Goal: Information Seeking & Learning: Learn about a topic

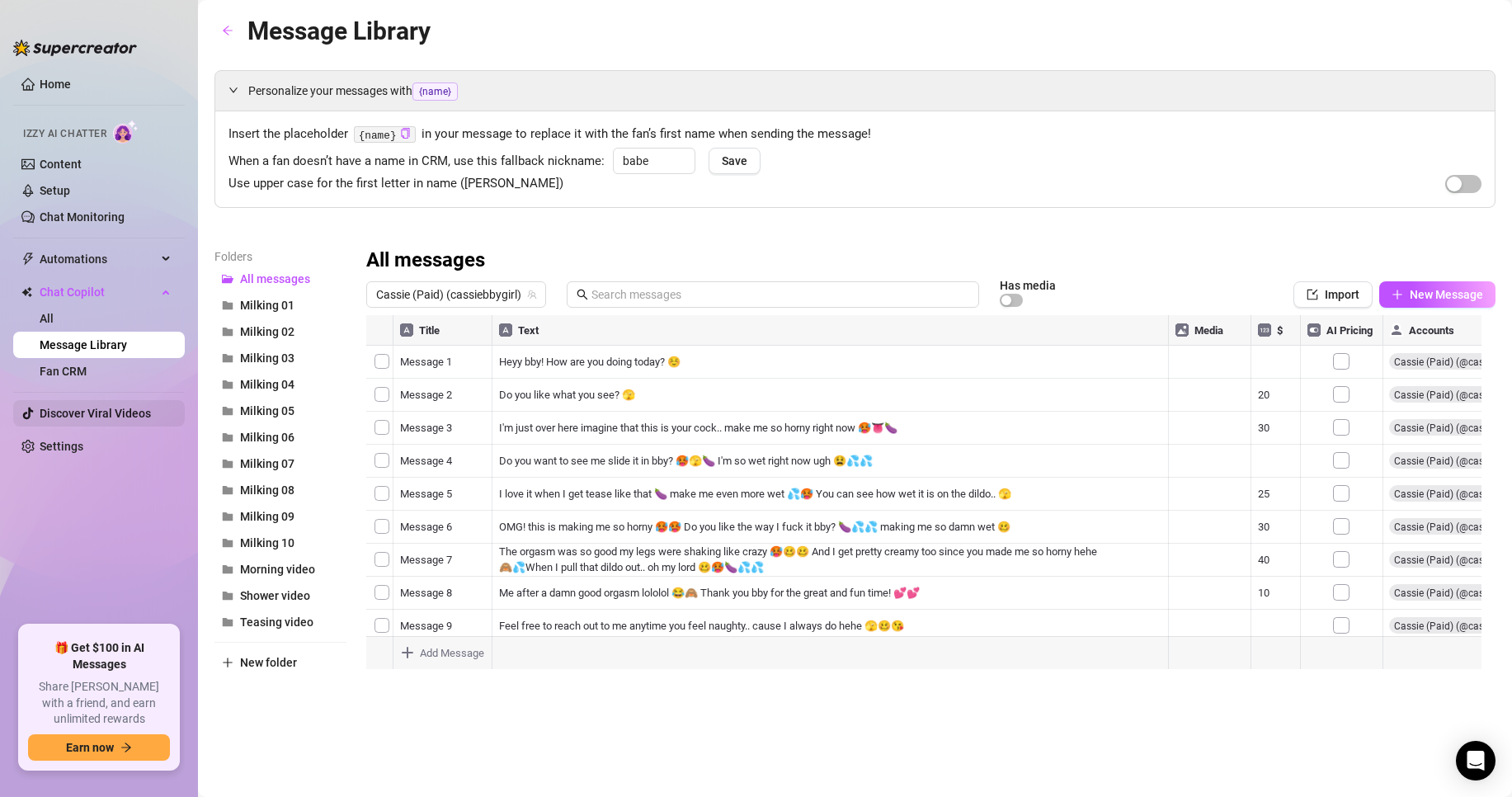
click at [57, 406] on link "Discover Viral Videos" at bounding box center [95, 413] width 112 height 13
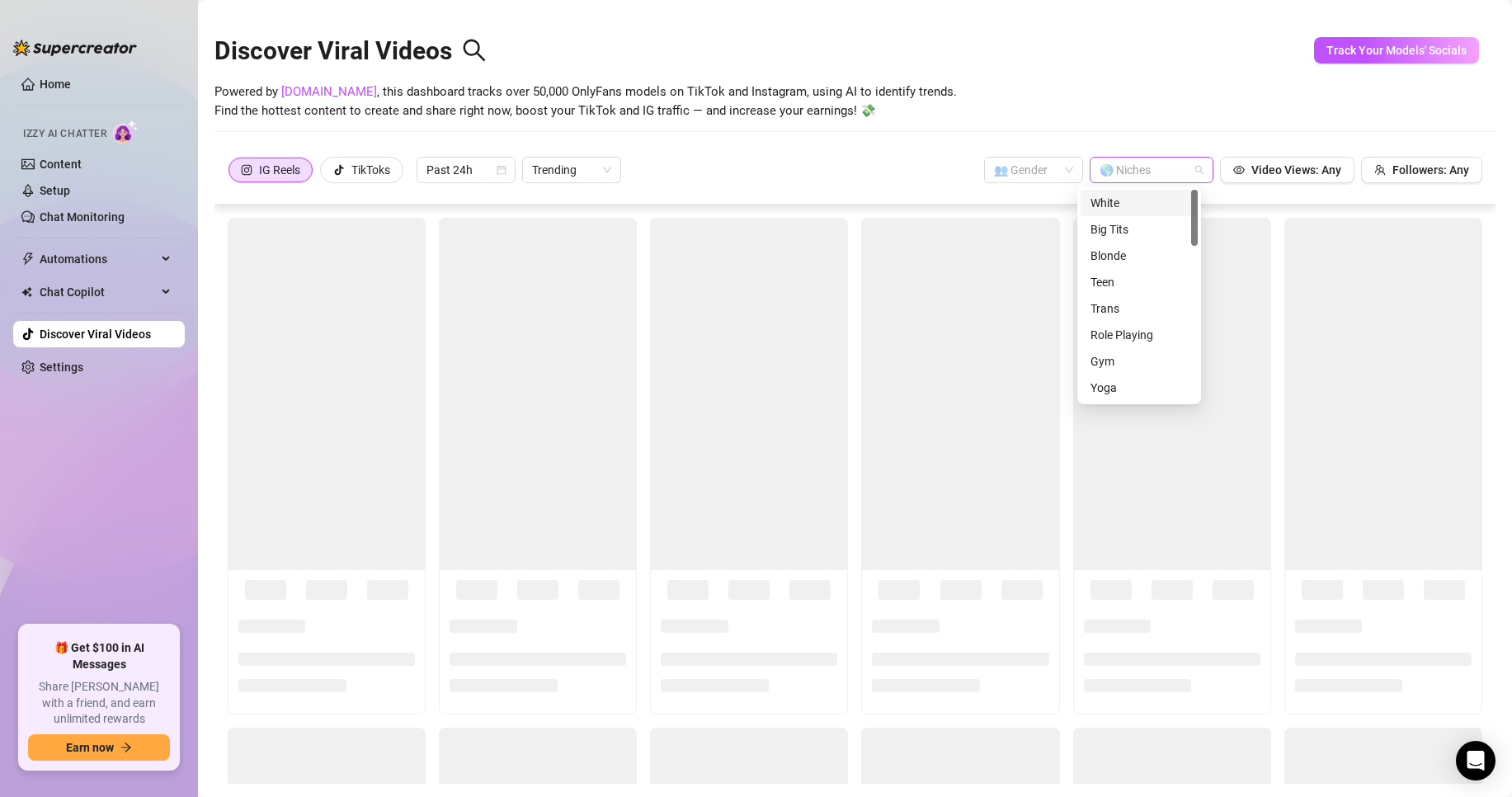
click at [1169, 165] on div at bounding box center [1143, 170] width 100 height 23
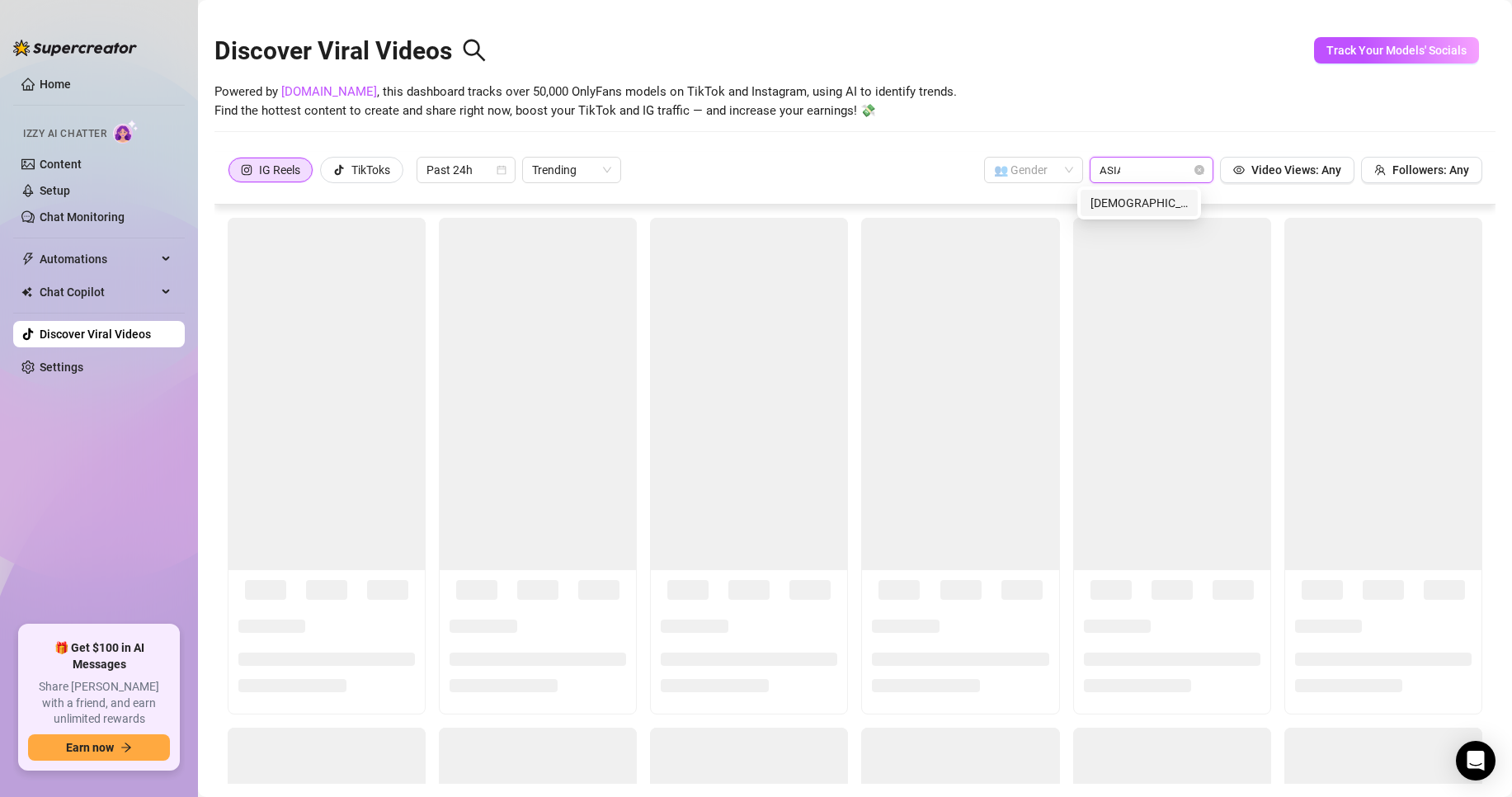
type input "[DEMOGRAPHIC_DATA]"
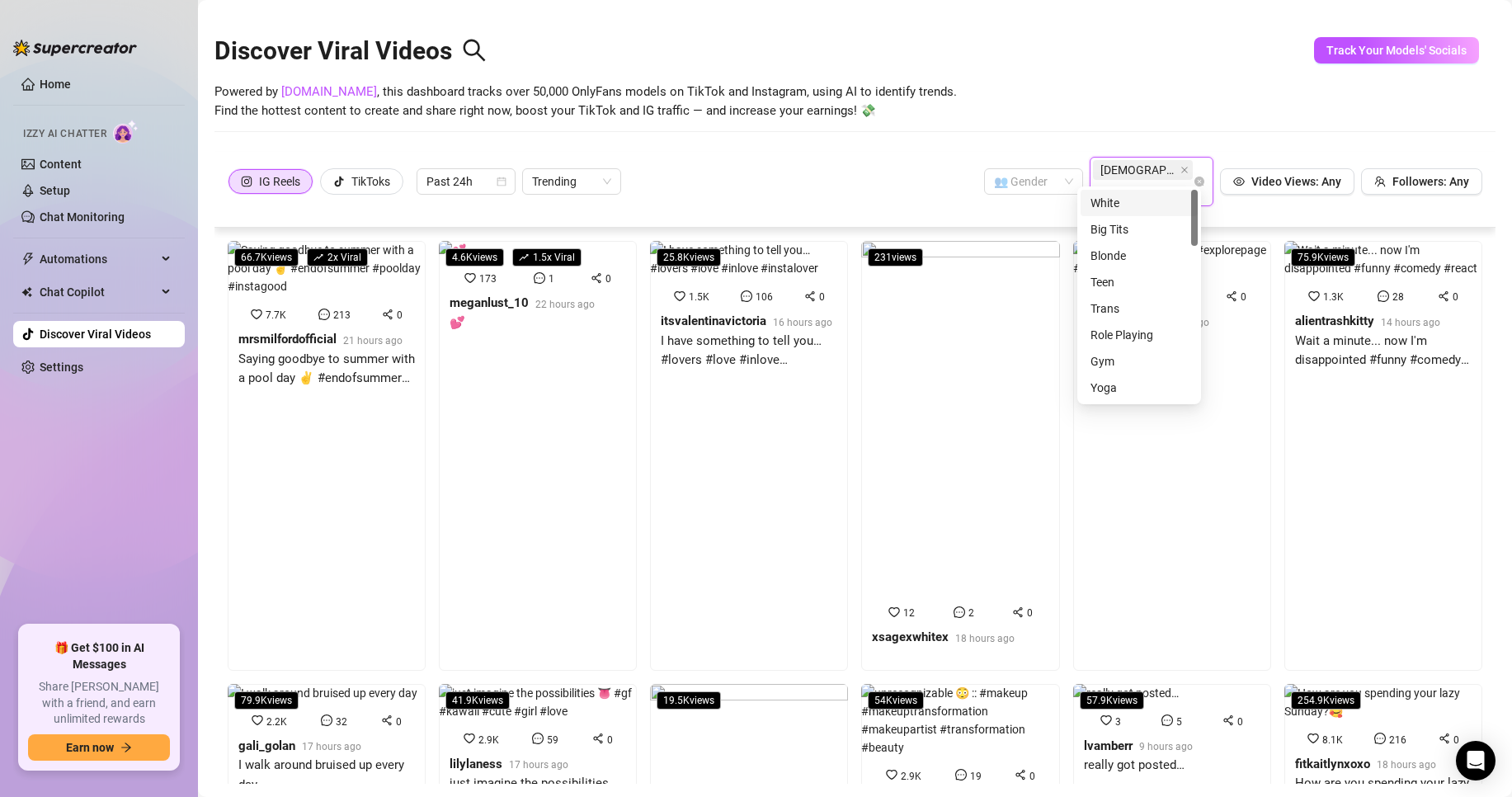
click at [838, 137] on div "Discover Viral Videos Powered by [DOMAIN_NAME] , this dashboard tracks over 50,…" at bounding box center [855, 81] width 1281 height 140
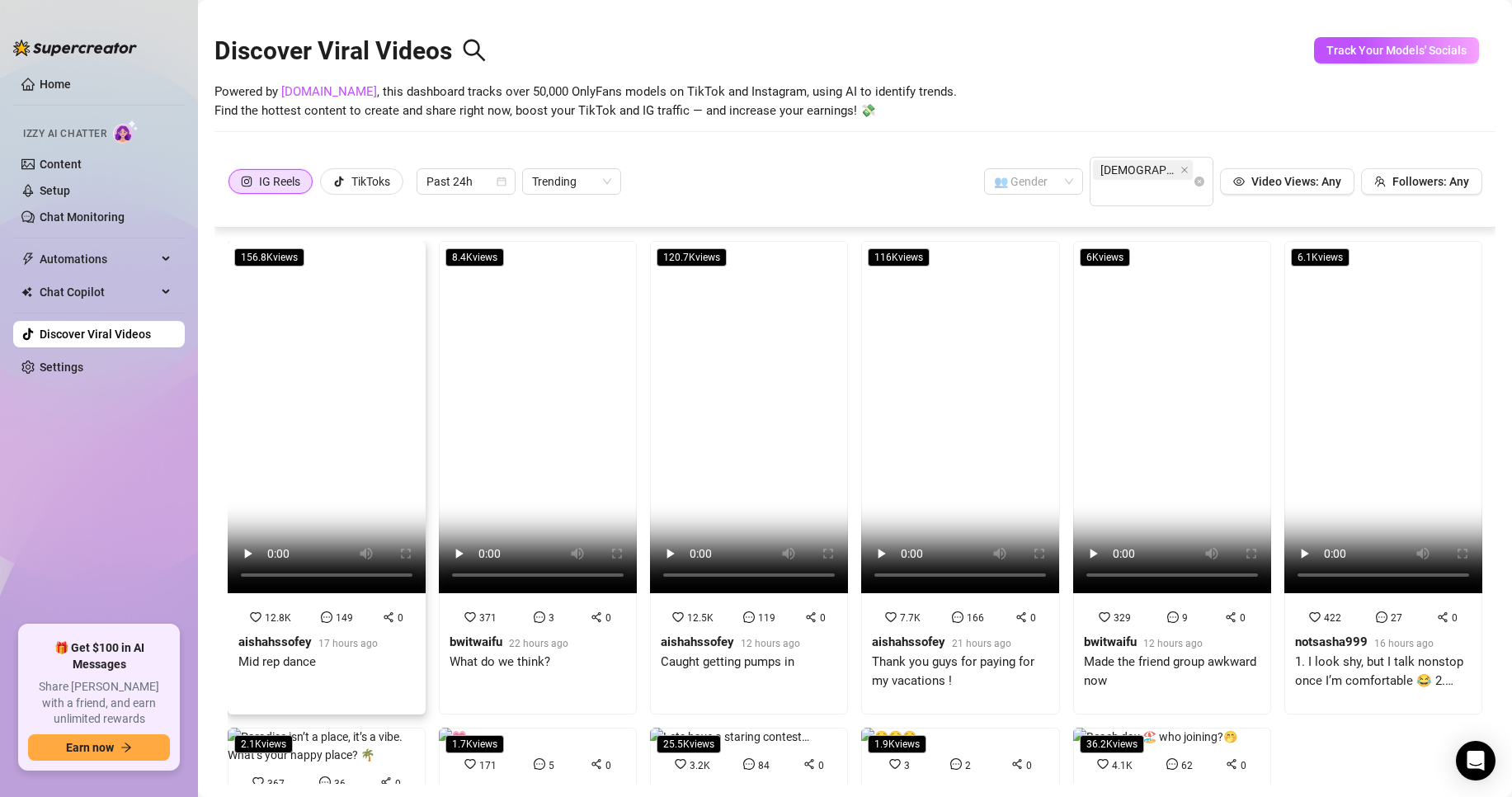
click at [300, 635] on strong "aishahssofey" at bounding box center [275, 642] width 74 height 15
click at [497, 635] on strong "bwitwaifu" at bounding box center [476, 642] width 53 height 15
click at [378, 175] on div "TikToks" at bounding box center [371, 181] width 39 height 25
click at [325, 185] on input "TikToks" at bounding box center [325, 185] width 0 height 0
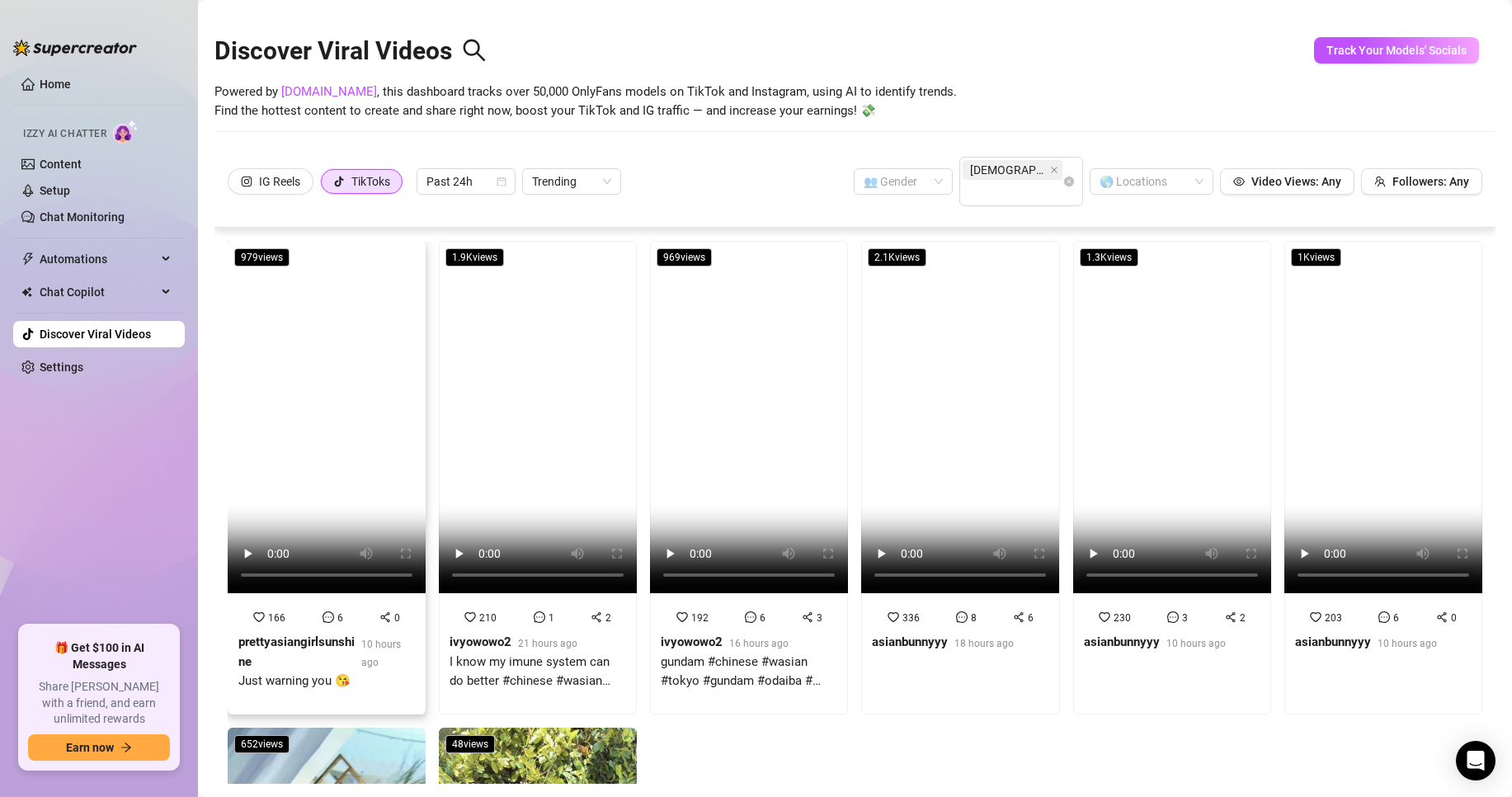
click at [265, 635] on strong "prettyasiangirlsunshine" at bounding box center [296, 652] width 117 height 35
click at [506, 608] on div "210 1 2" at bounding box center [537, 617] width 183 height 18
click at [664, 608] on div "192 6 3 ivyowowo2 16 hours ago gundam #chinese #wasian #tokyo #gundam #odaiba #…" at bounding box center [748, 656] width 176 height 96
click at [904, 612] on span "336" at bounding box center [910, 618] width 17 height 12
click at [1093, 635] on strong "asianbunnyyy" at bounding box center [1122, 642] width 76 height 15
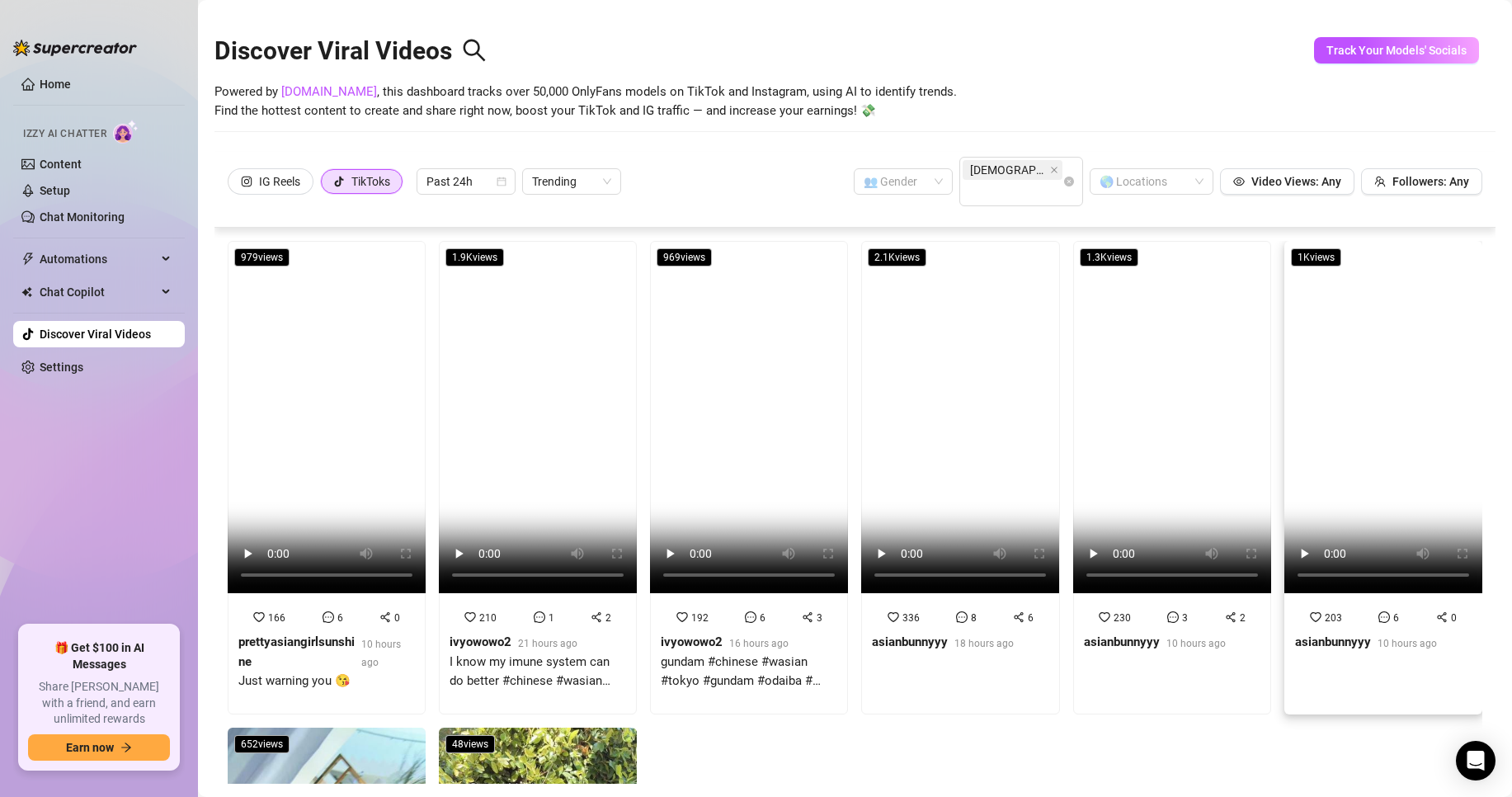
click at [1295, 608] on div "203 6 0 asianbunnyyy 10 hours ago" at bounding box center [1383, 636] width 176 height 57
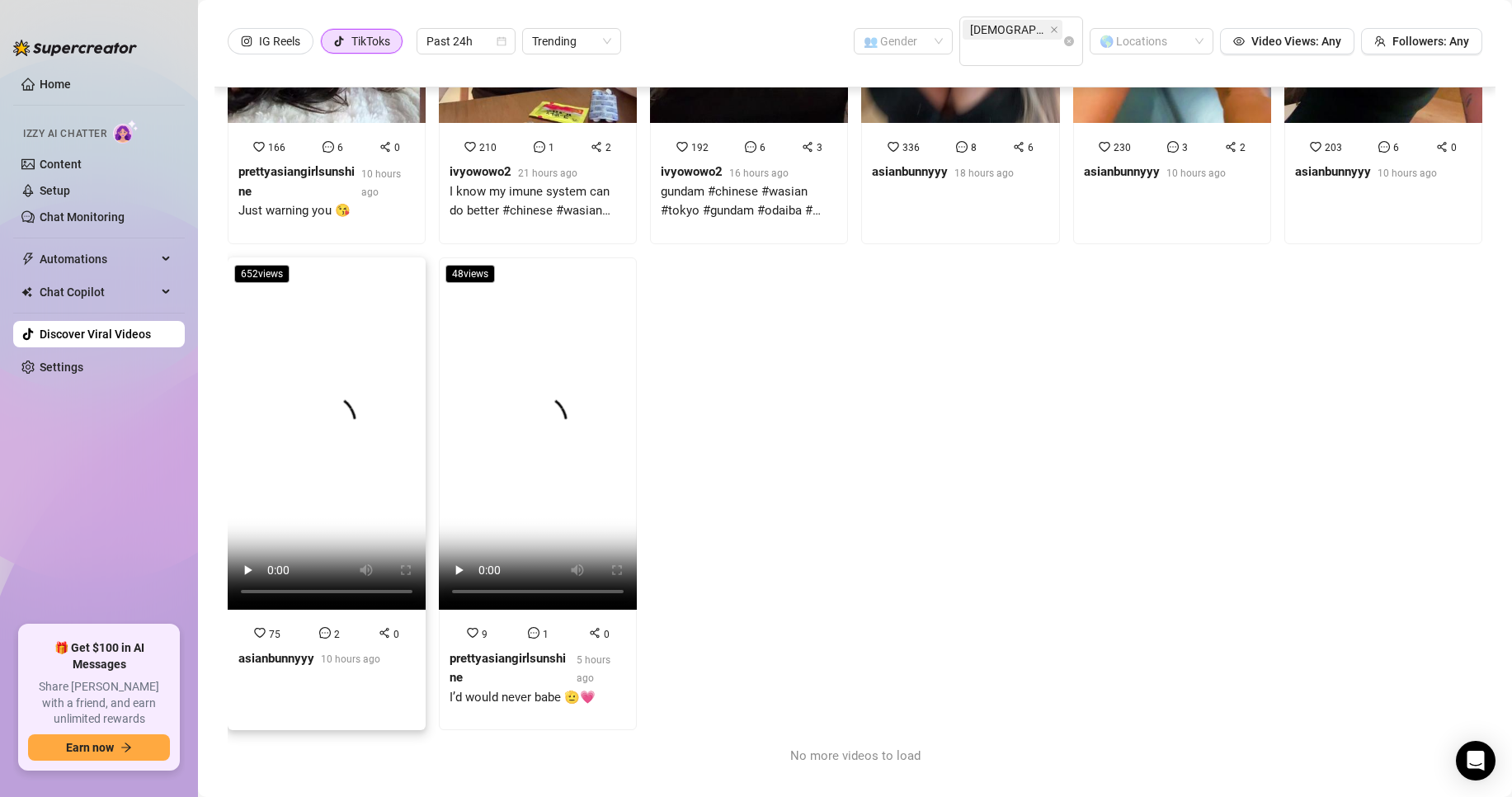
scroll to position [305, 0]
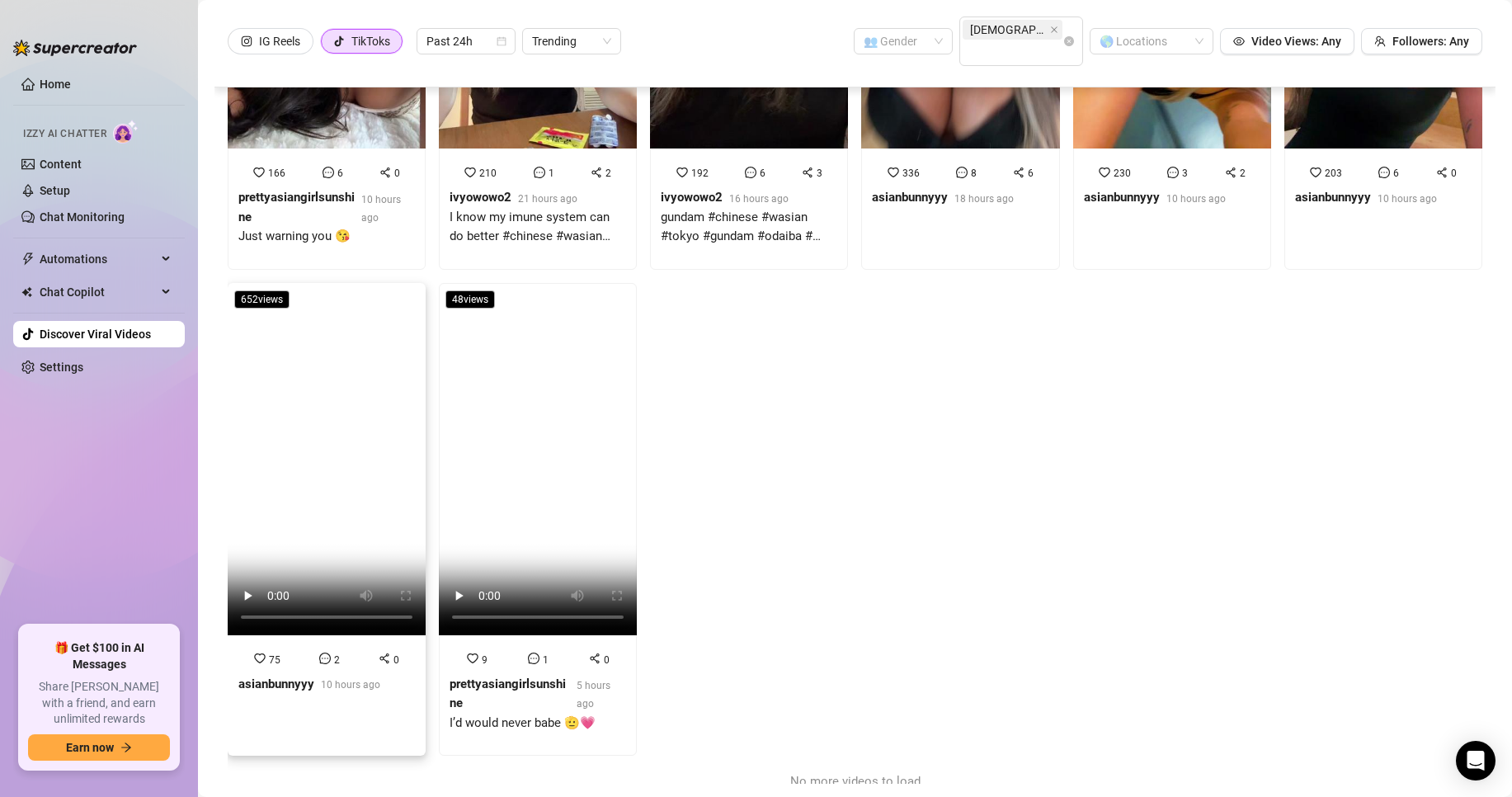
click at [292, 676] on strong "asianbunnyyy" at bounding box center [276, 684] width 76 height 15
click at [478, 676] on strong "prettyasiangirlsunshine" at bounding box center [507, 694] width 117 height 35
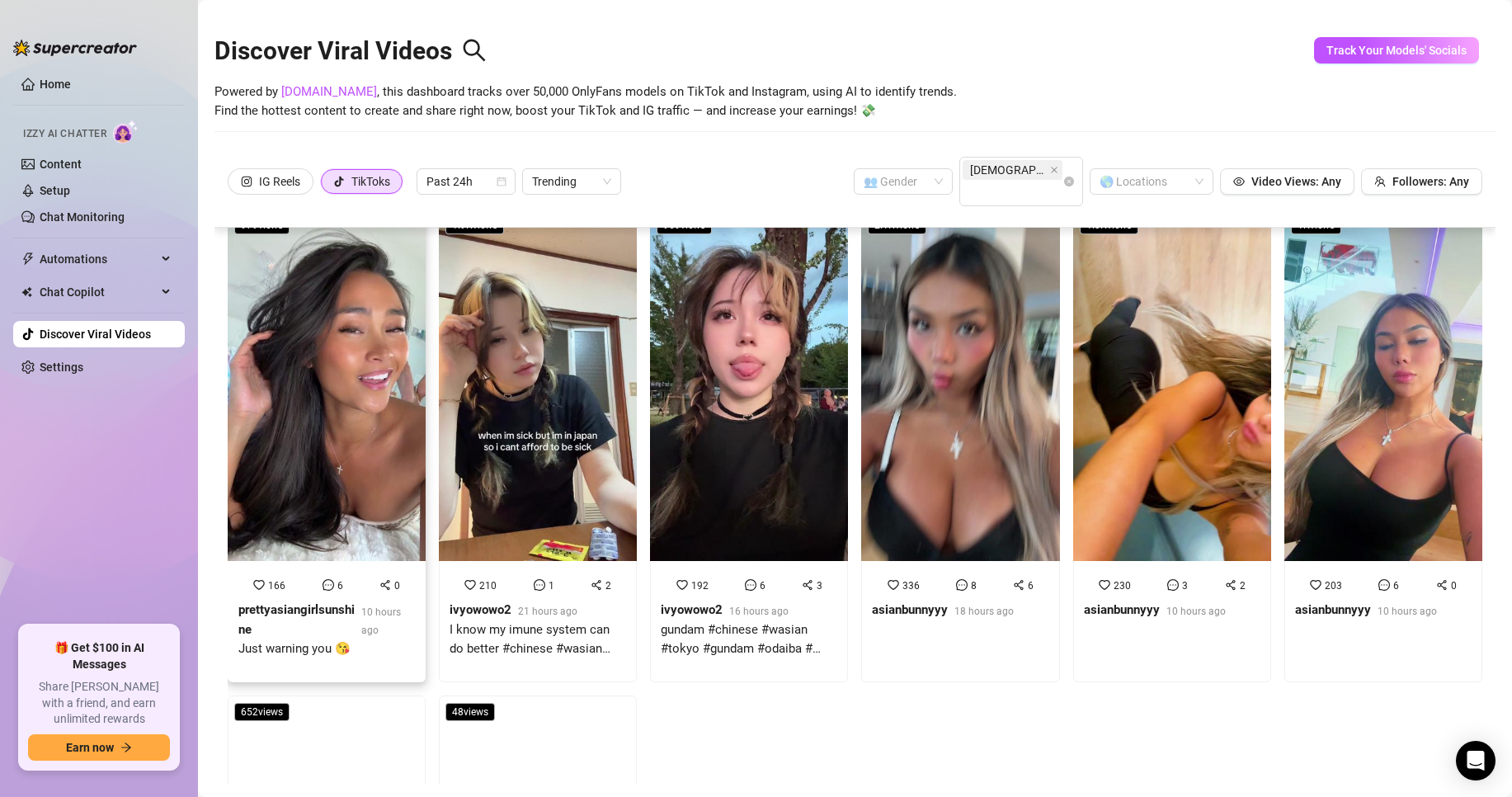
scroll to position [0, 0]
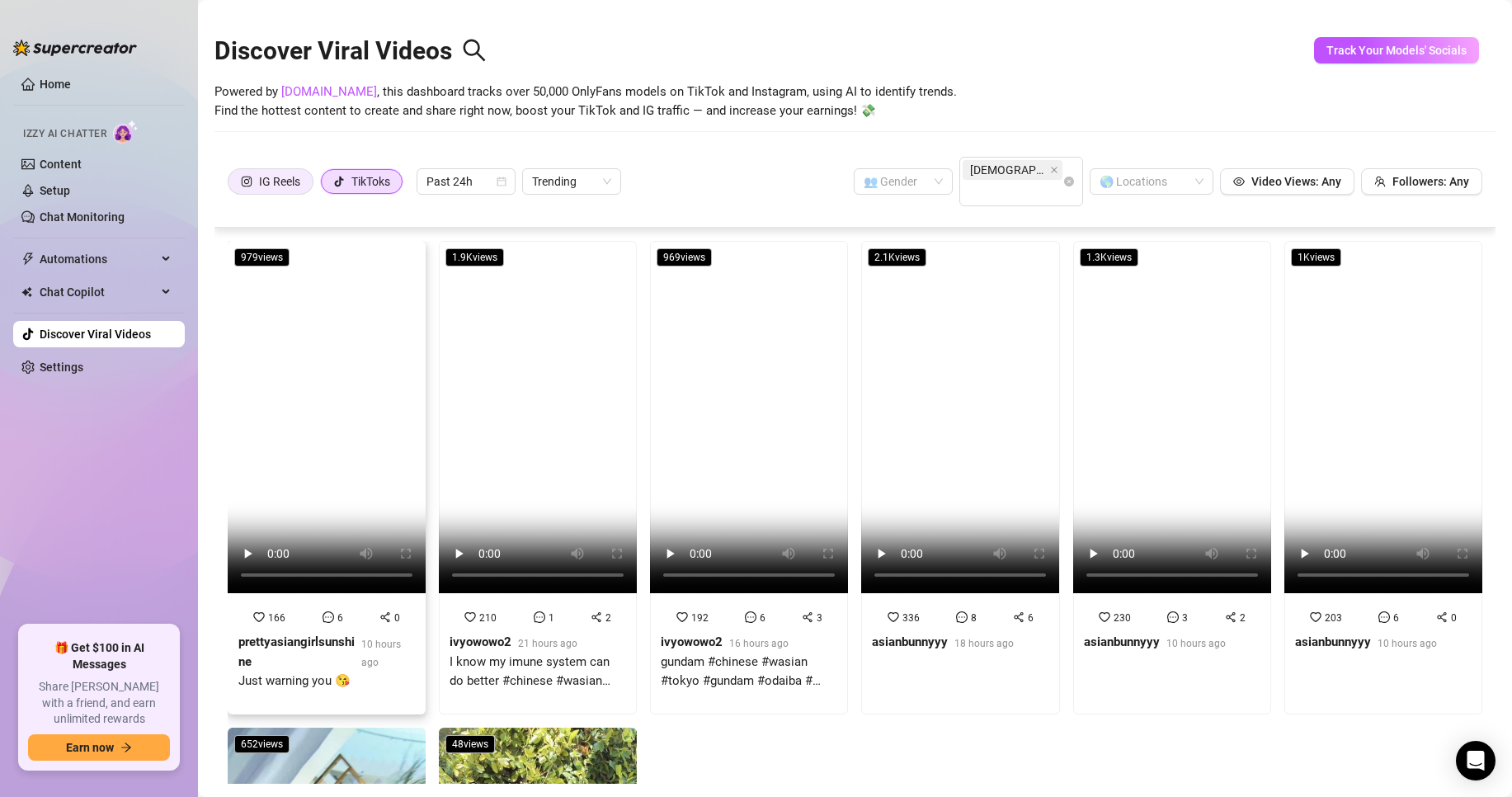
click at [265, 170] on div "IG Reels" at bounding box center [280, 181] width 41 height 25
click at [233, 185] on input "IG Reels" at bounding box center [233, 185] width 0 height 0
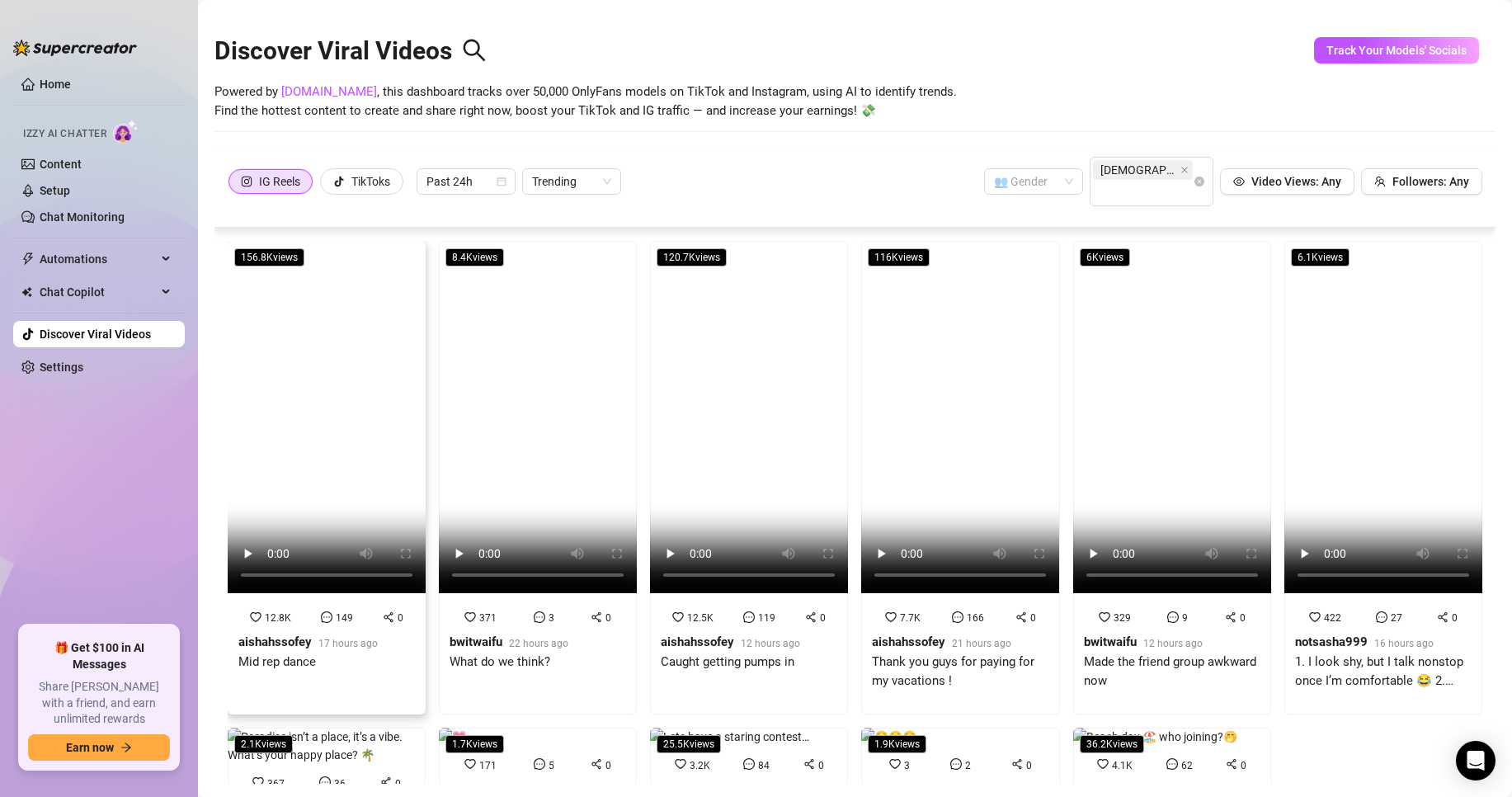
click at [289, 633] on div "aishahssofey" at bounding box center [275, 643] width 74 height 20
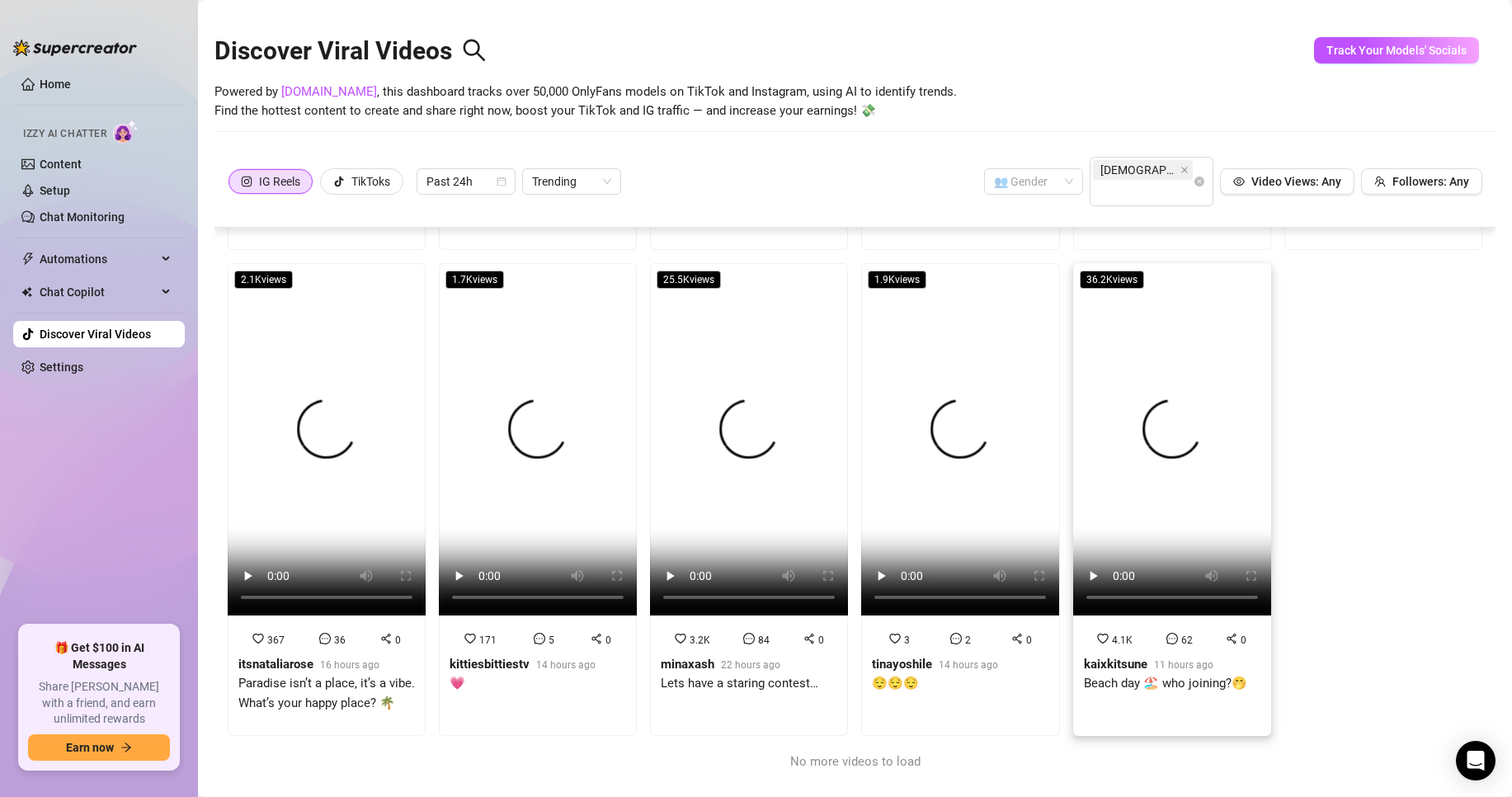
scroll to position [240, 0]
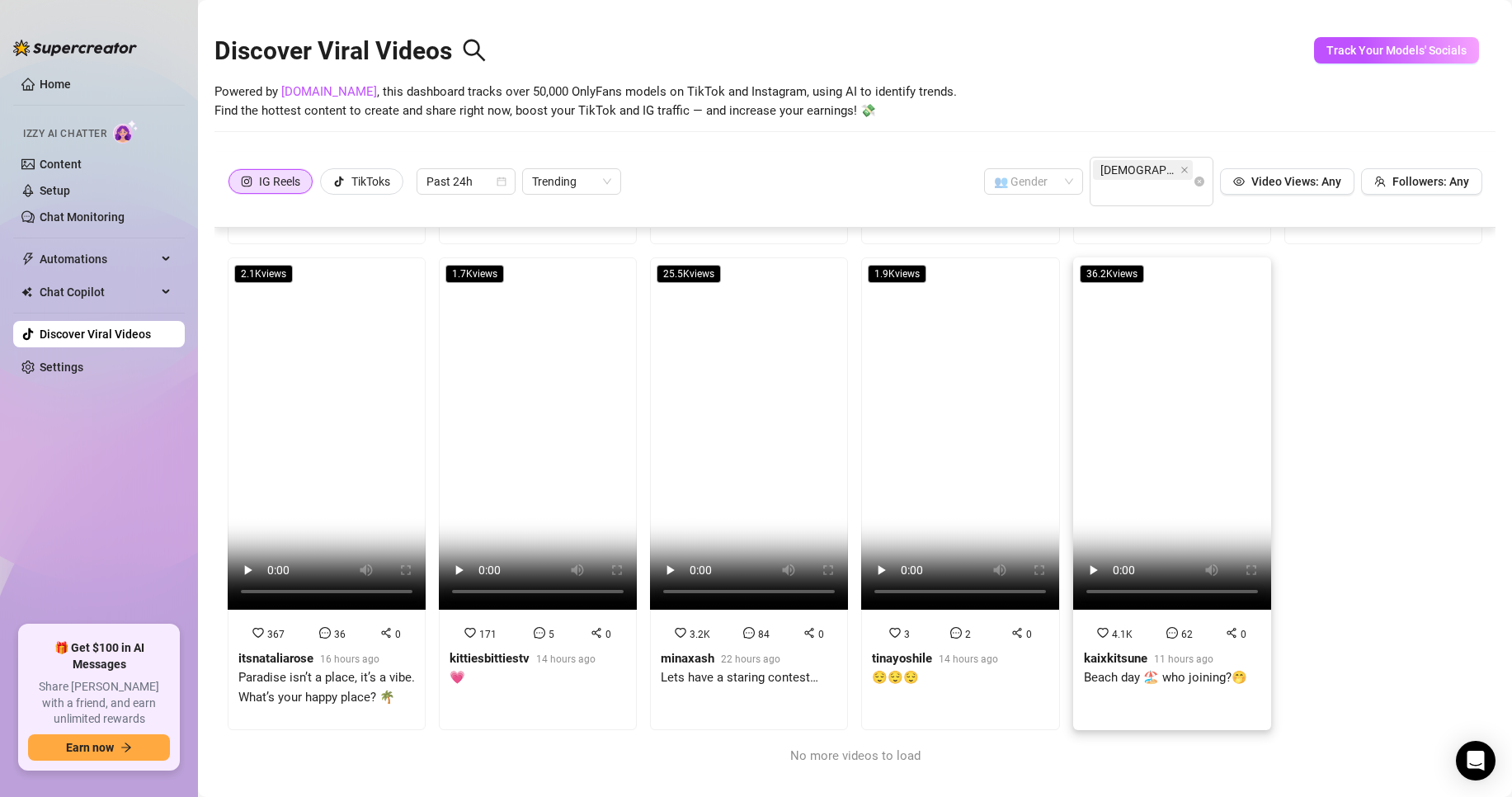
click at [1087, 651] on strong "kaixkitsune" at bounding box center [1116, 658] width 64 height 15
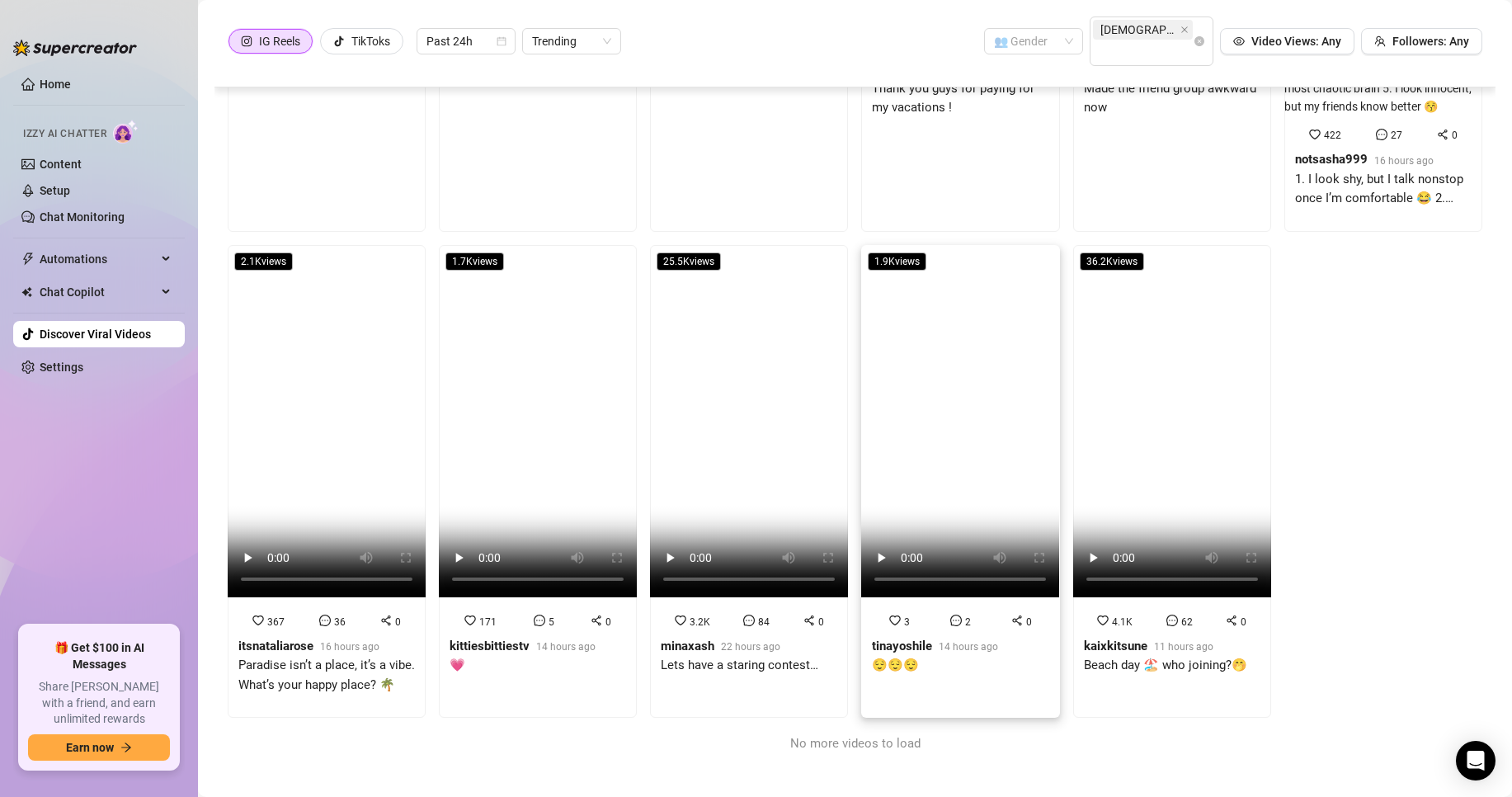
scroll to position [305, 0]
click at [895, 648] on strong "tinayoshile" at bounding box center [902, 646] width 60 height 15
click at [664, 634] on div "3.2K 84 0 minaxash 22 hours ago Lets have a staring contest…" at bounding box center [748, 651] width 176 height 76
click at [253, 642] on strong "itsnataliarose" at bounding box center [276, 646] width 75 height 15
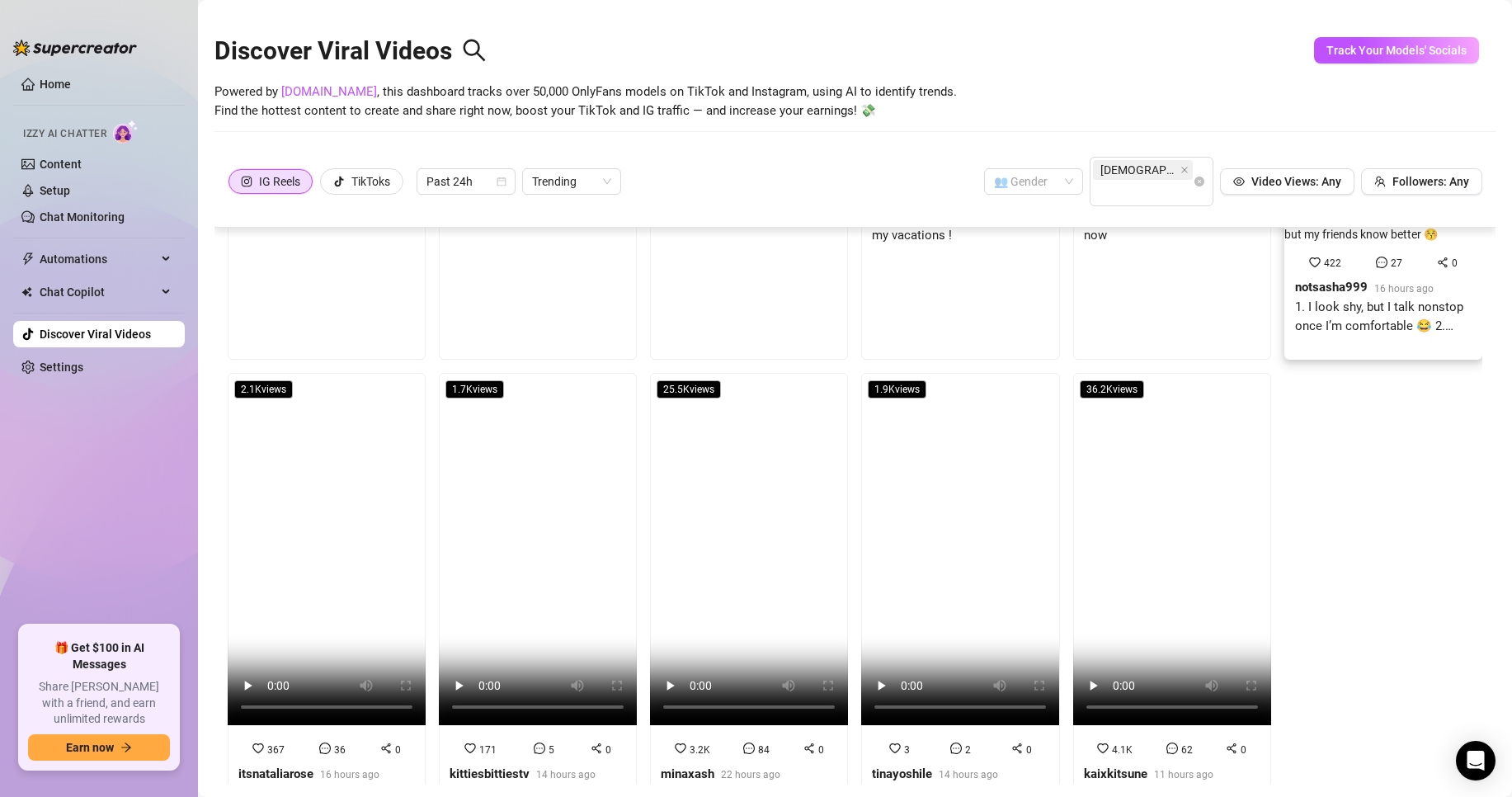
scroll to position [120, 0]
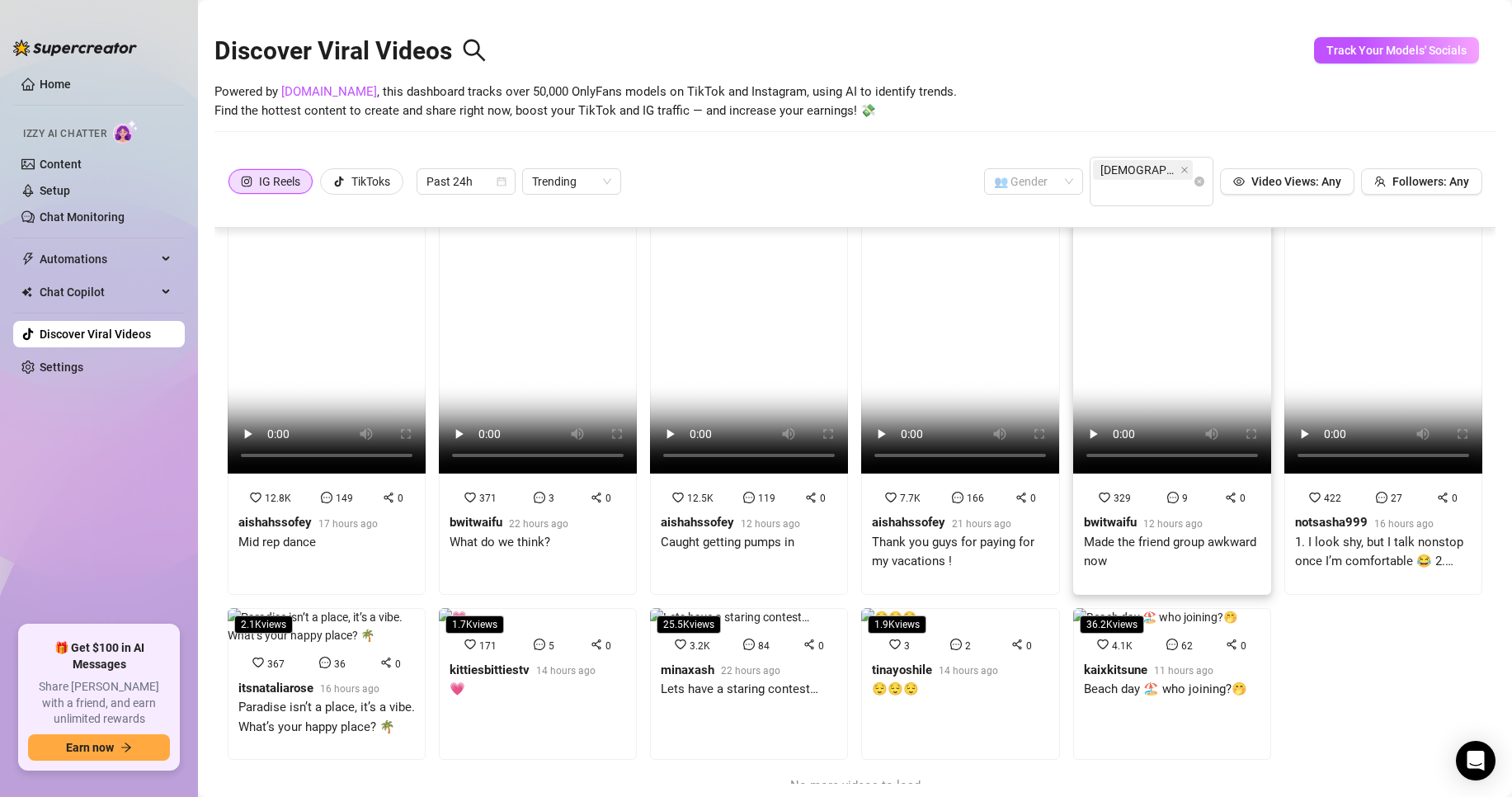
click at [1084, 515] on strong "bwitwaifu" at bounding box center [1111, 522] width 53 height 15
click at [1180, 168] on icon "close" at bounding box center [1184, 170] width 8 height 8
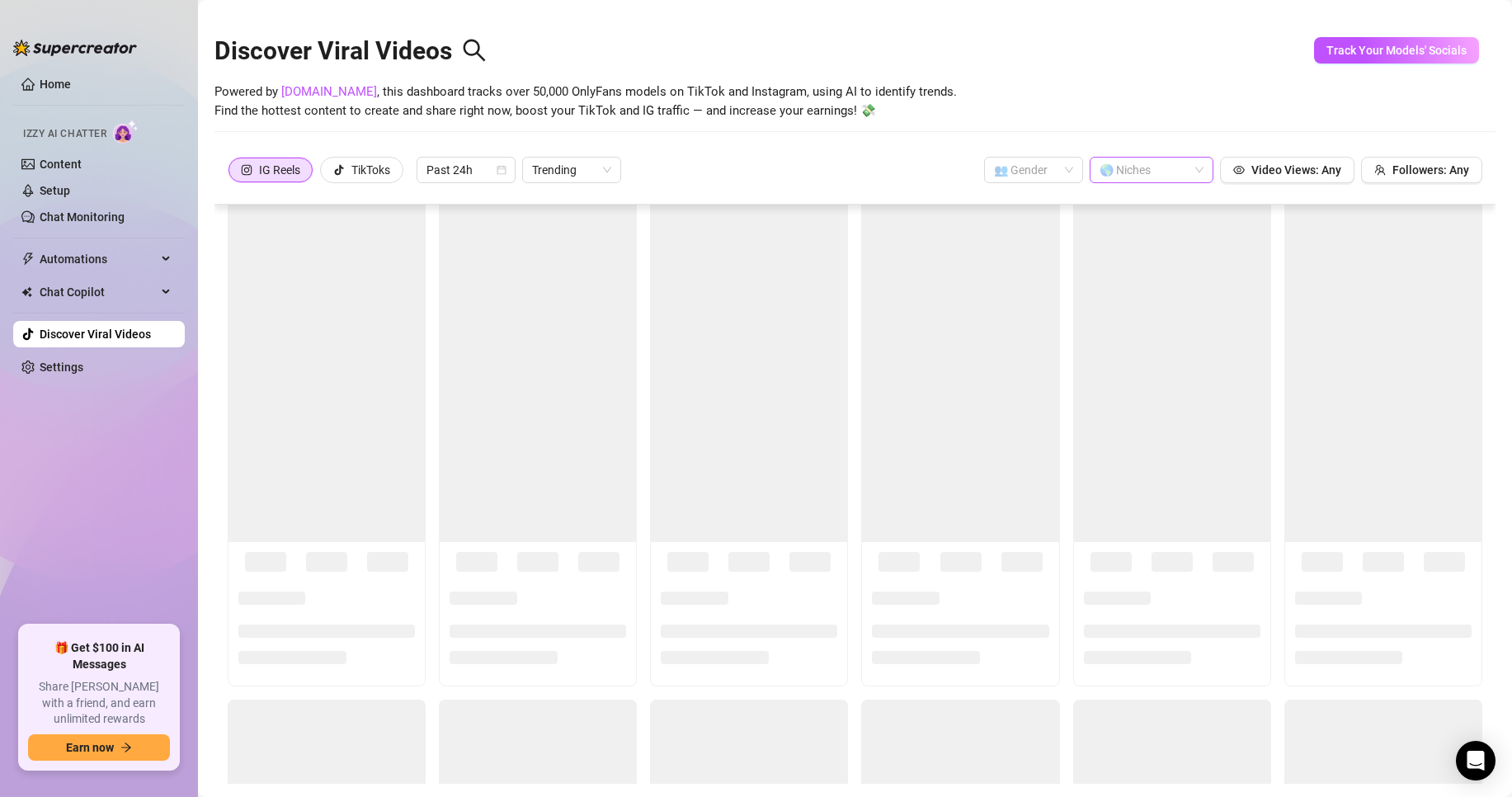
scroll to position [0, 0]
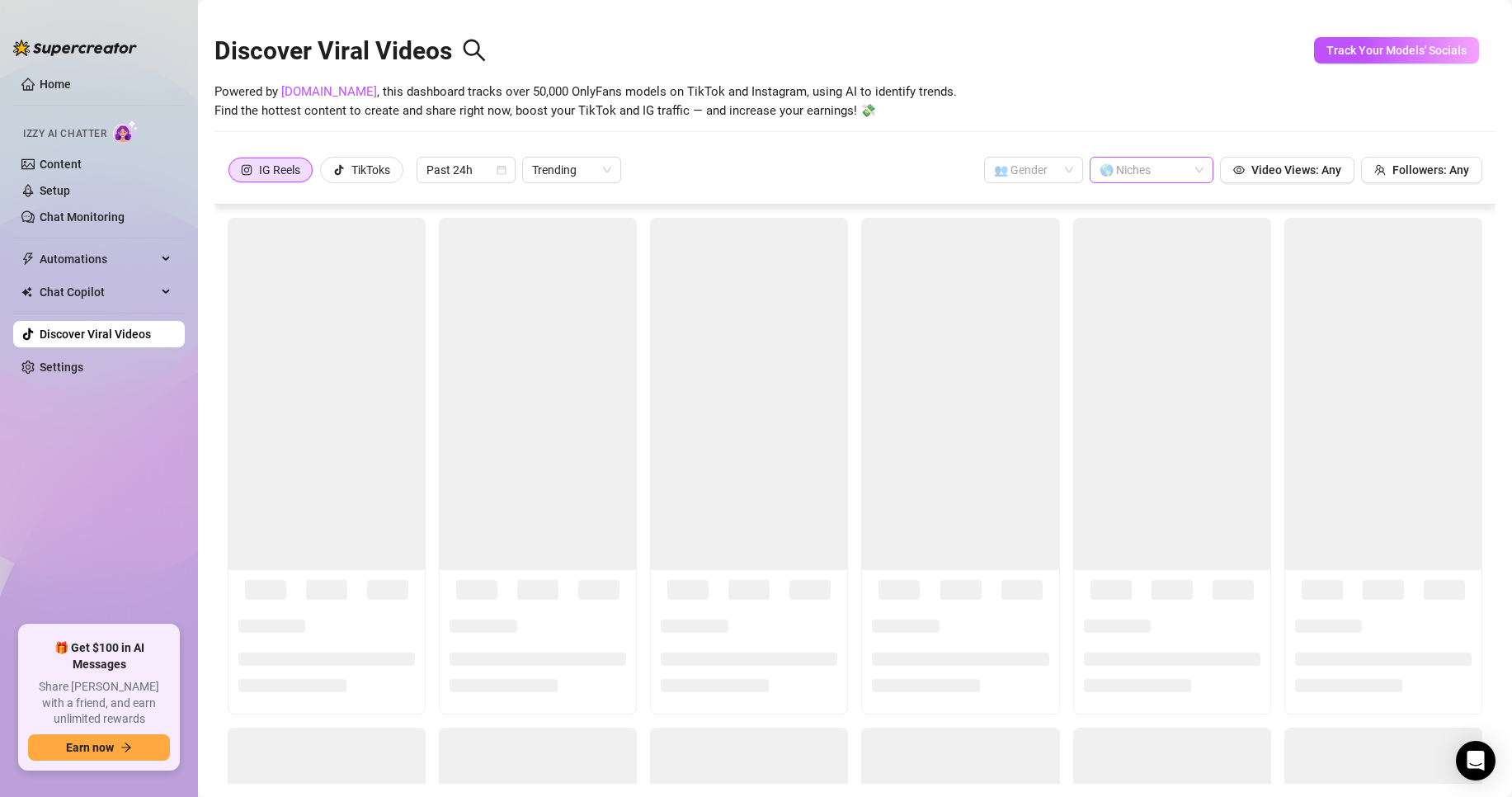
click at [1123, 170] on div at bounding box center [1143, 170] width 100 height 23
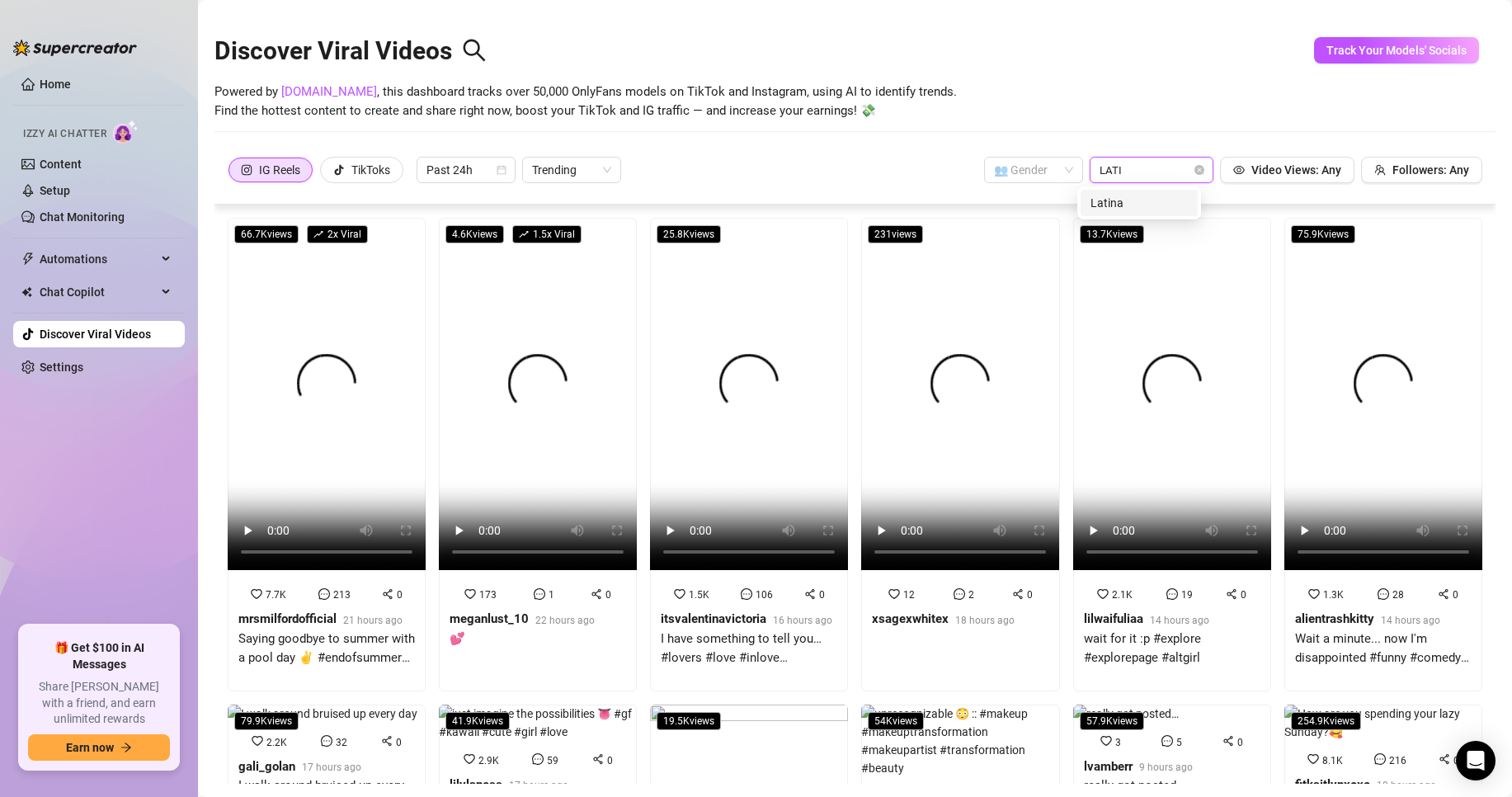
type input "LATIN"
click at [1116, 198] on div "Latina" at bounding box center [1140, 203] width 98 height 18
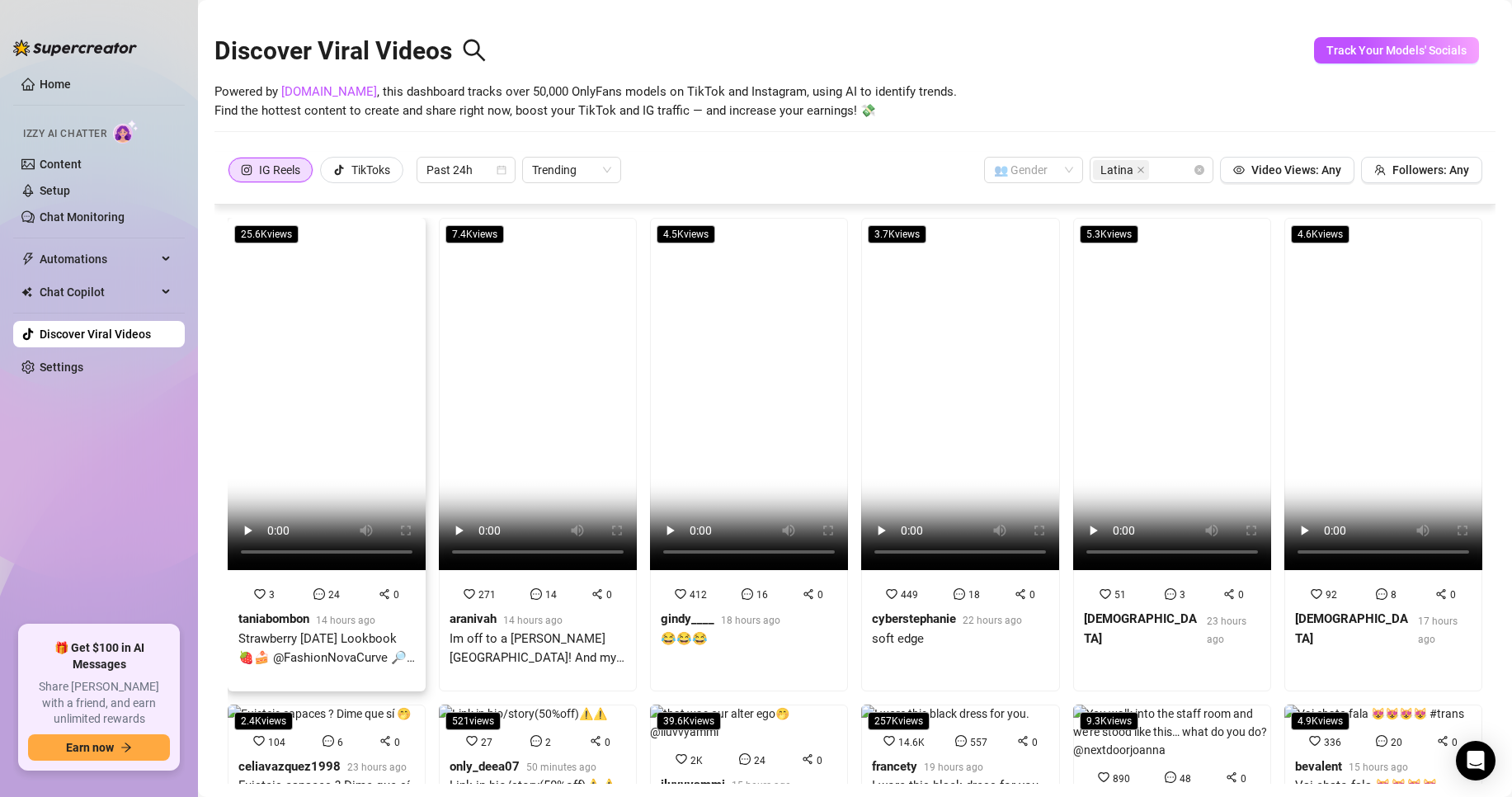
click at [300, 620] on div "taniabombon" at bounding box center [274, 620] width 71 height 20
click at [482, 613] on strong "aranivah" at bounding box center [473, 619] width 47 height 15
click at [650, 610] on div "412 16 0 gindy____ 18 hours ago 😂😂😂" at bounding box center [748, 623] width 196 height 96
click at [924, 630] on div "soft edge" at bounding box center [947, 640] width 150 height 20
click at [1097, 612] on strong "[DEMOGRAPHIC_DATA]" at bounding box center [1140, 629] width 113 height 35
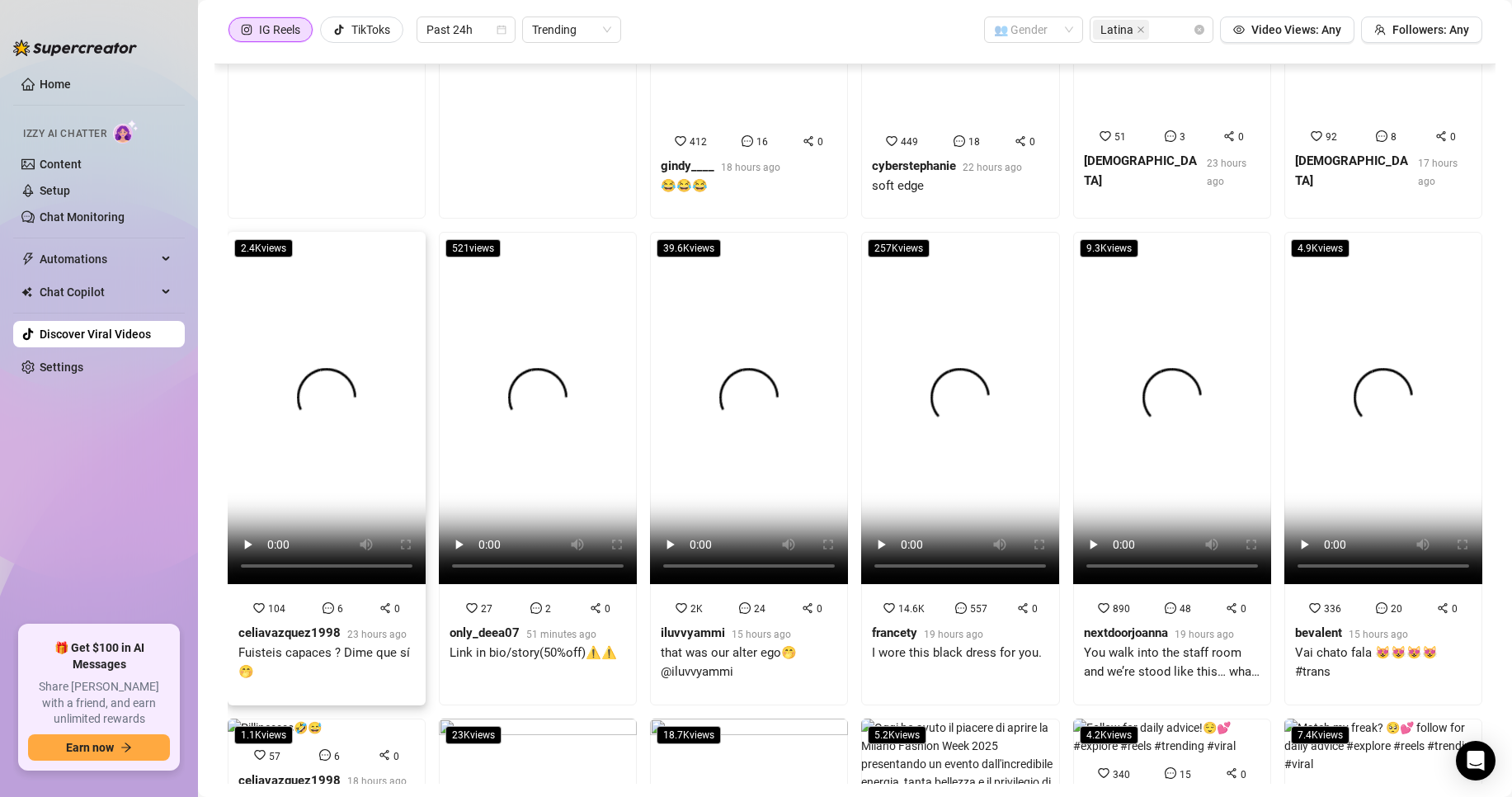
scroll to position [330, 0]
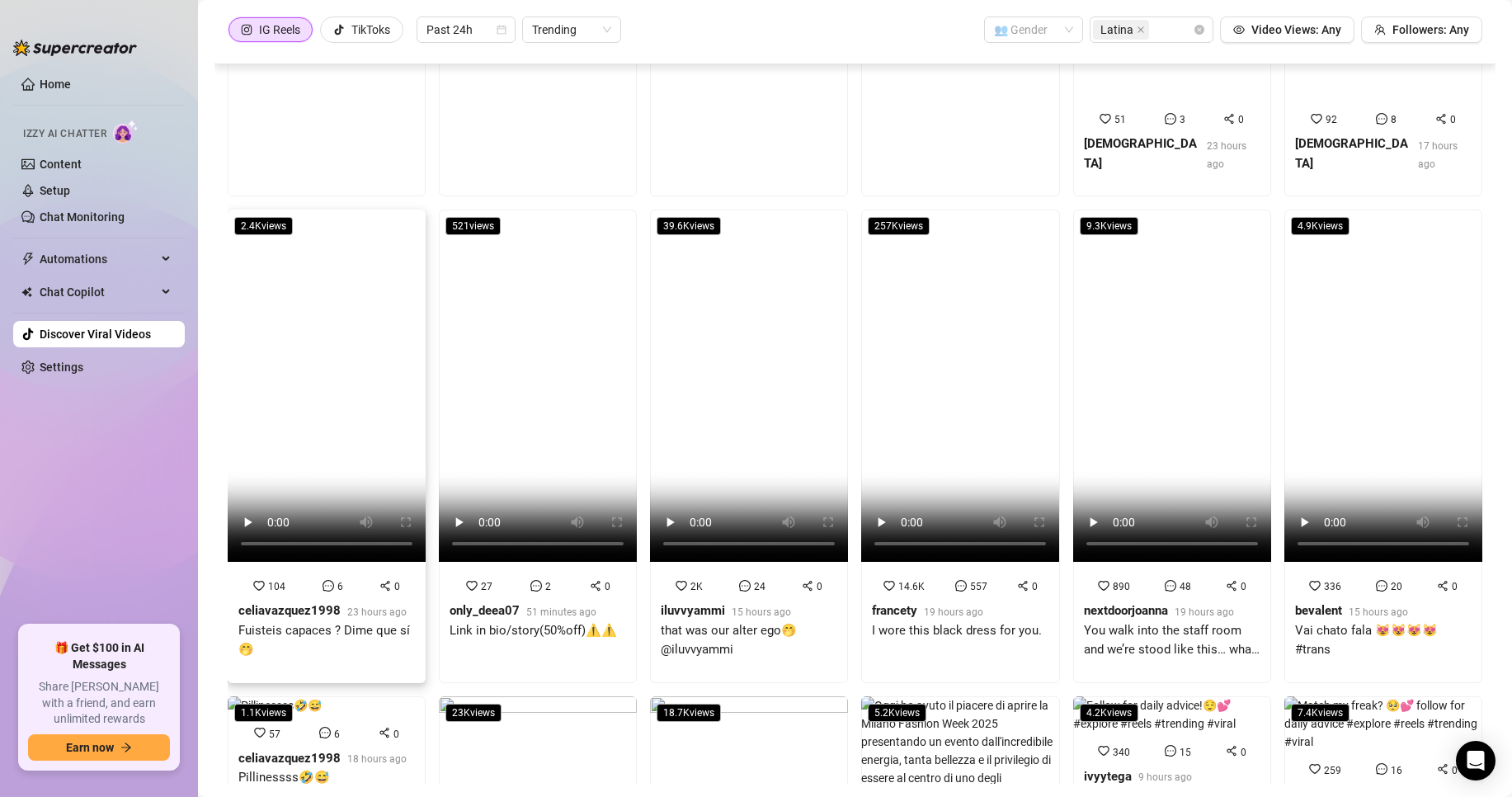
click at [287, 618] on strong "celiavazquez1998" at bounding box center [290, 611] width 103 height 15
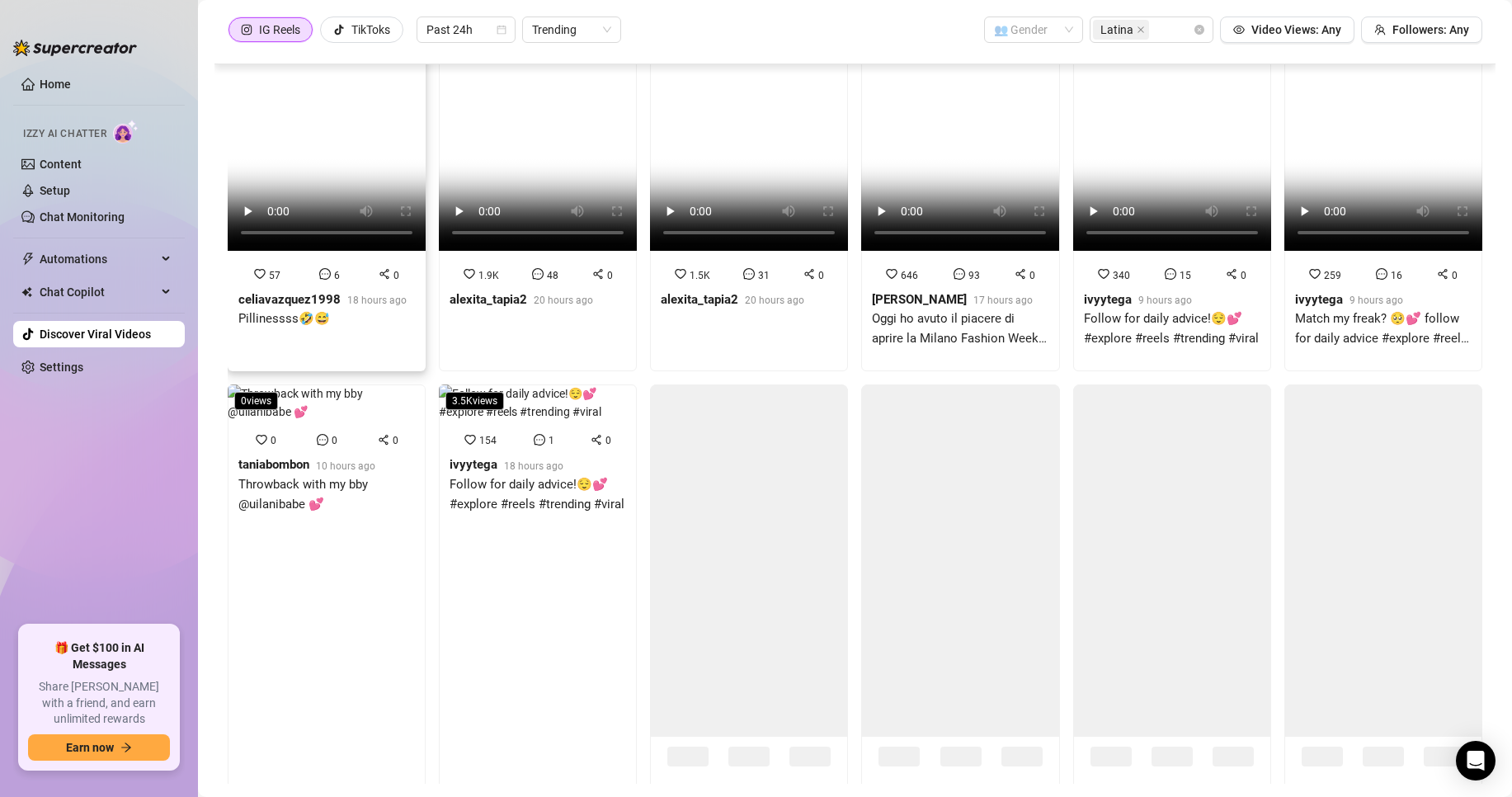
click at [262, 307] on strong "celiavazquez1998" at bounding box center [290, 300] width 103 height 15
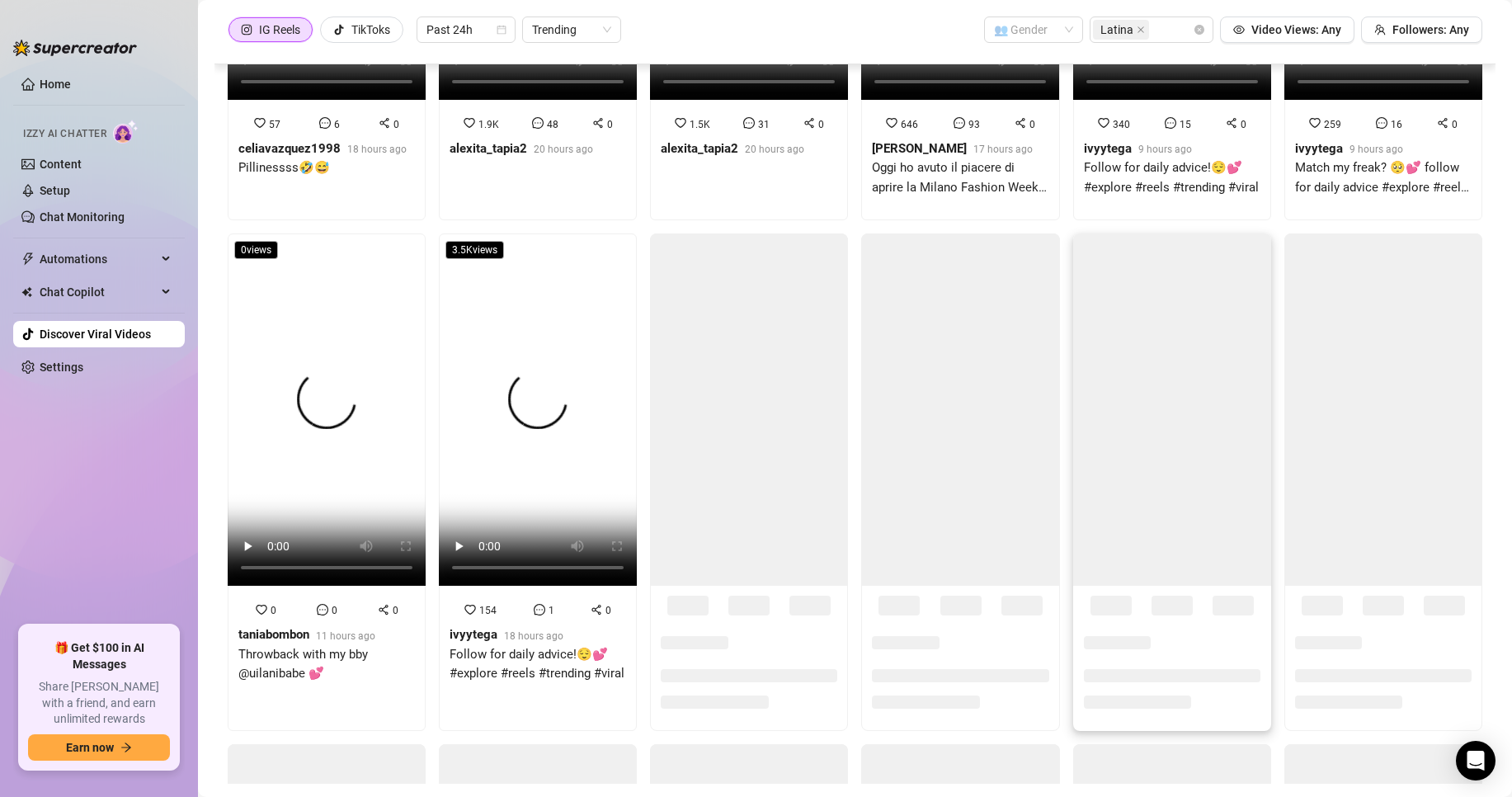
scroll to position [990, 0]
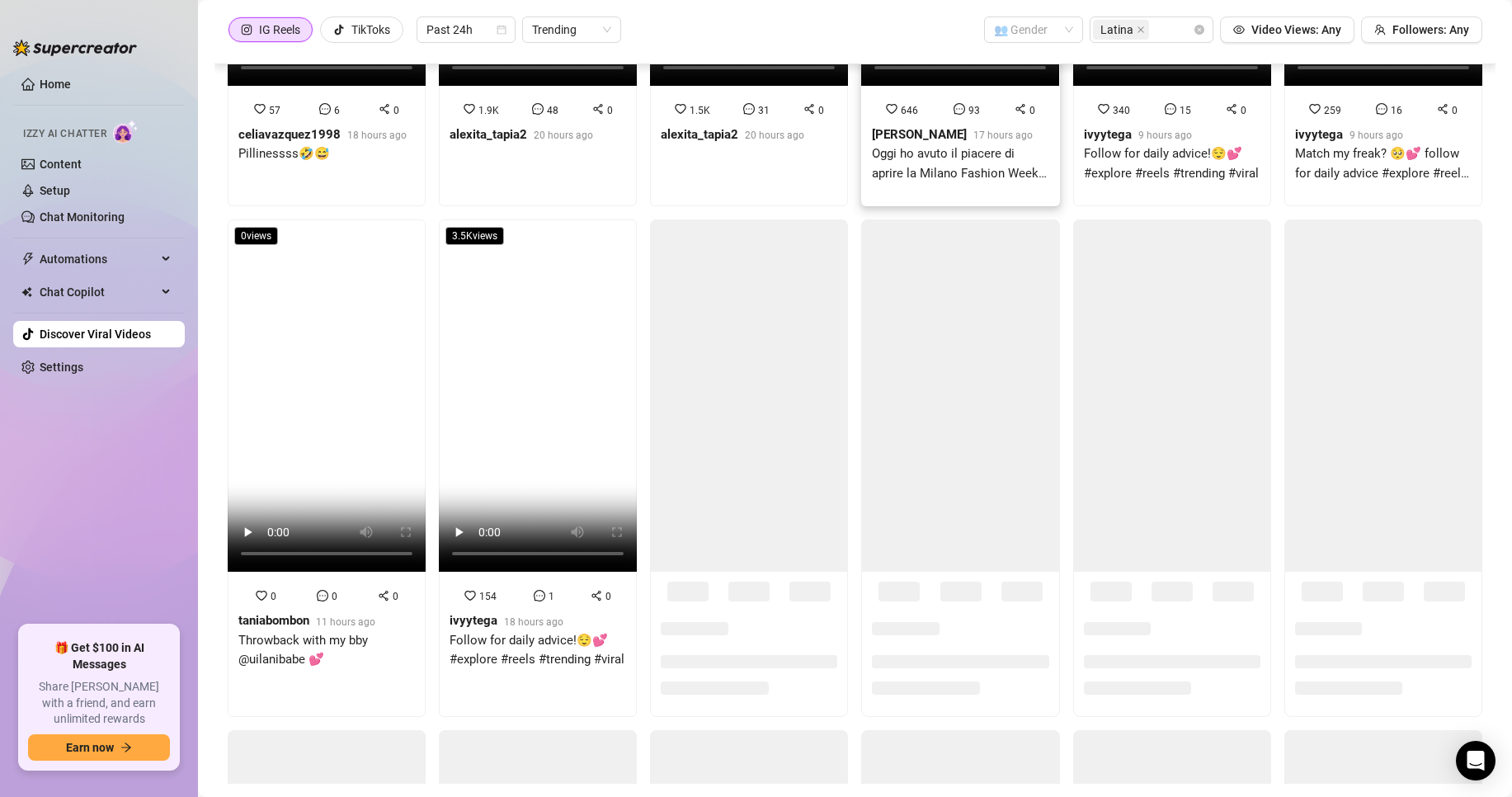
click at [914, 142] on strong "[PERSON_NAME]" at bounding box center [919, 135] width 95 height 15
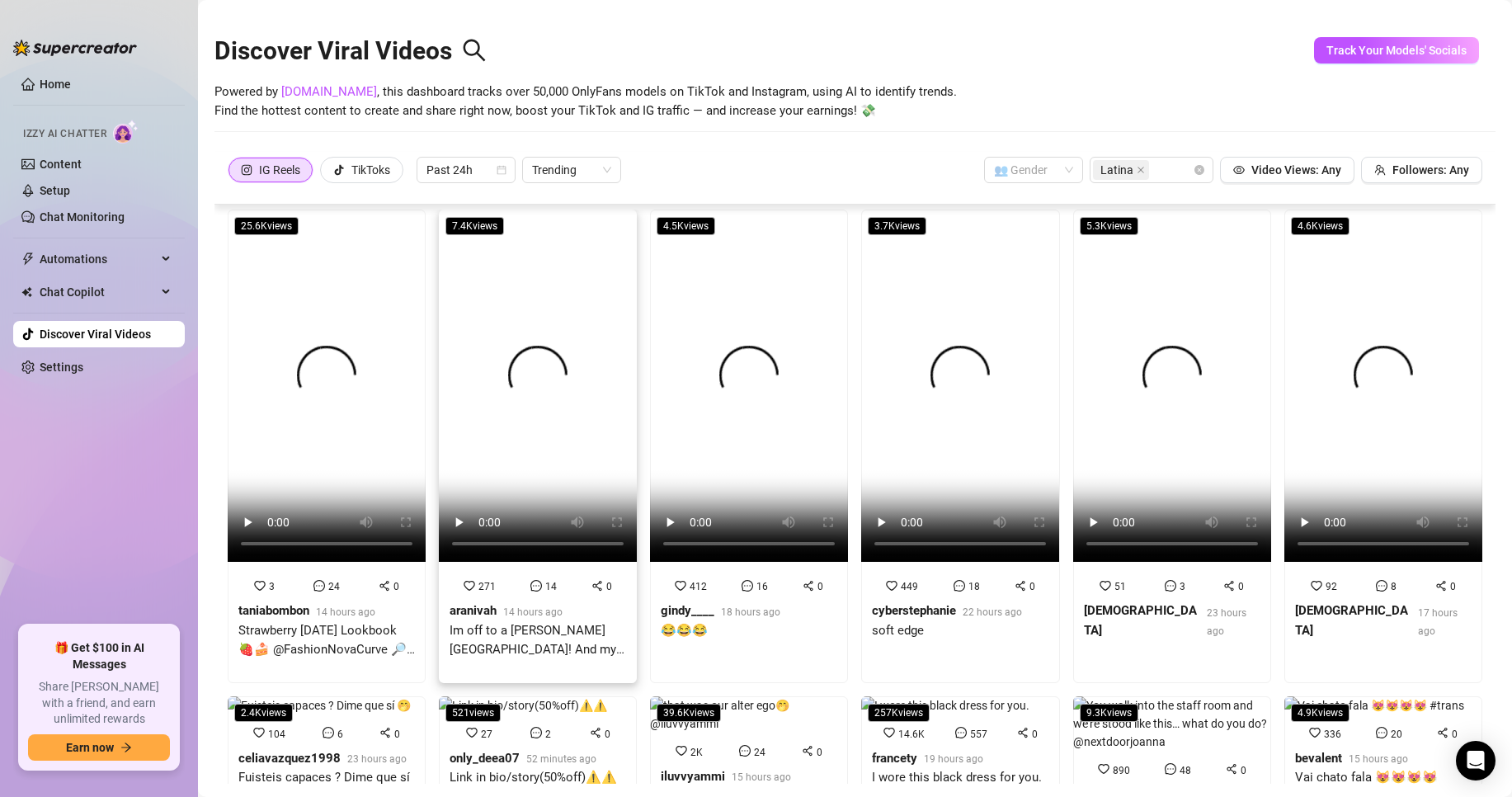
scroll to position [0, 0]
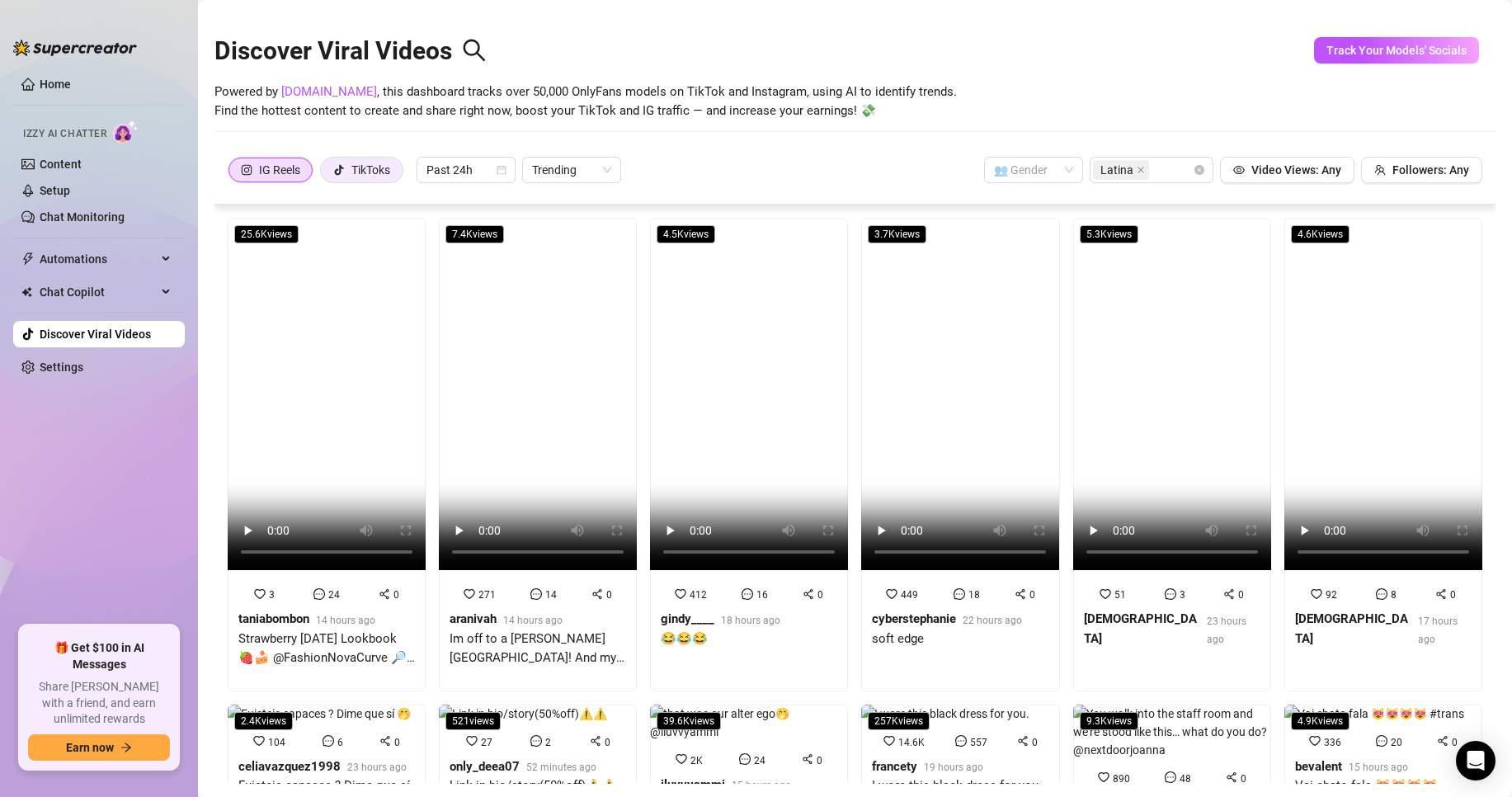
click at [330, 176] on label "TikToks" at bounding box center [362, 170] width 84 height 26
click at [325, 174] on input "TikToks" at bounding box center [325, 174] width 0 height 0
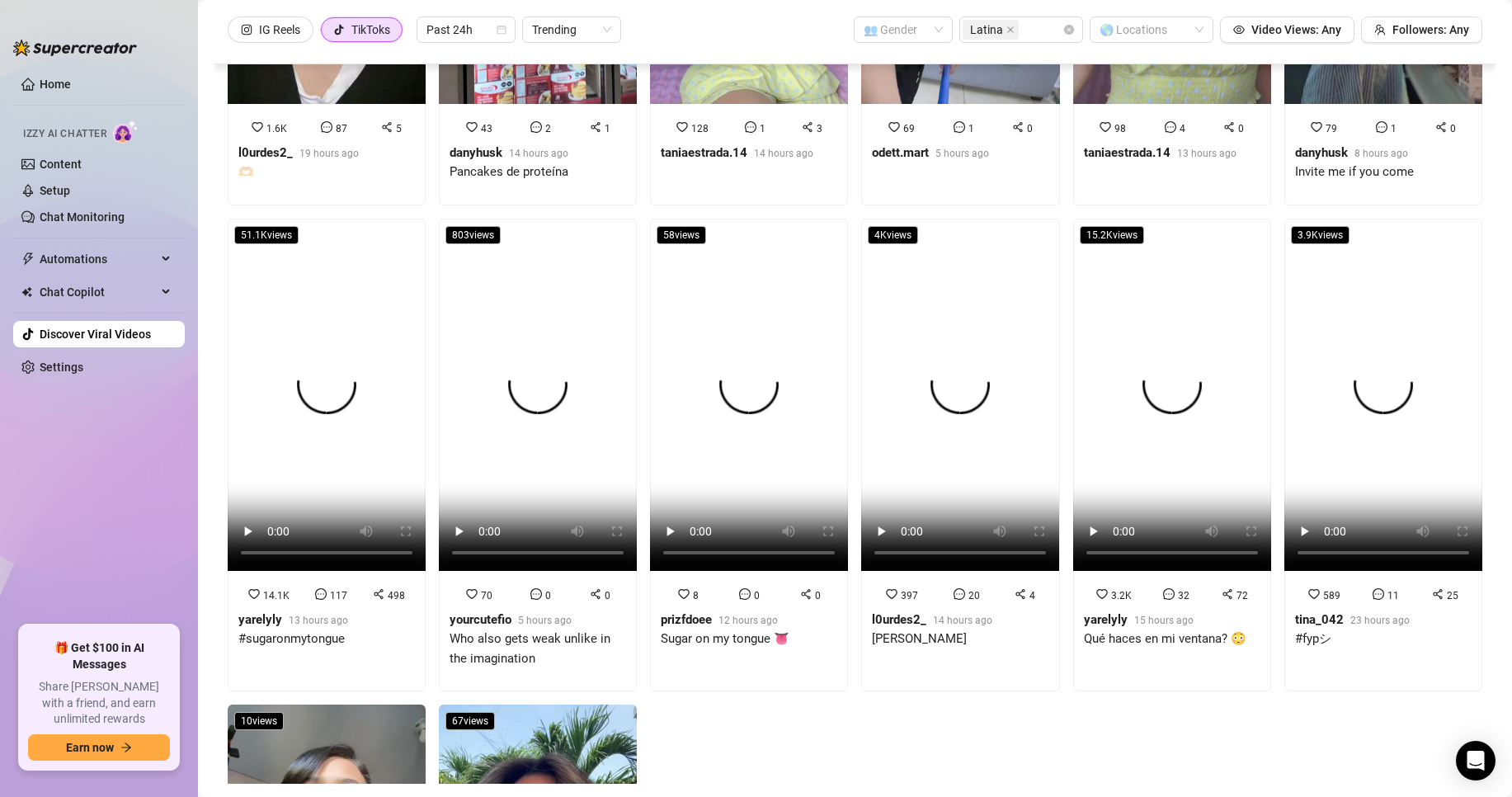
scroll to position [811, 0]
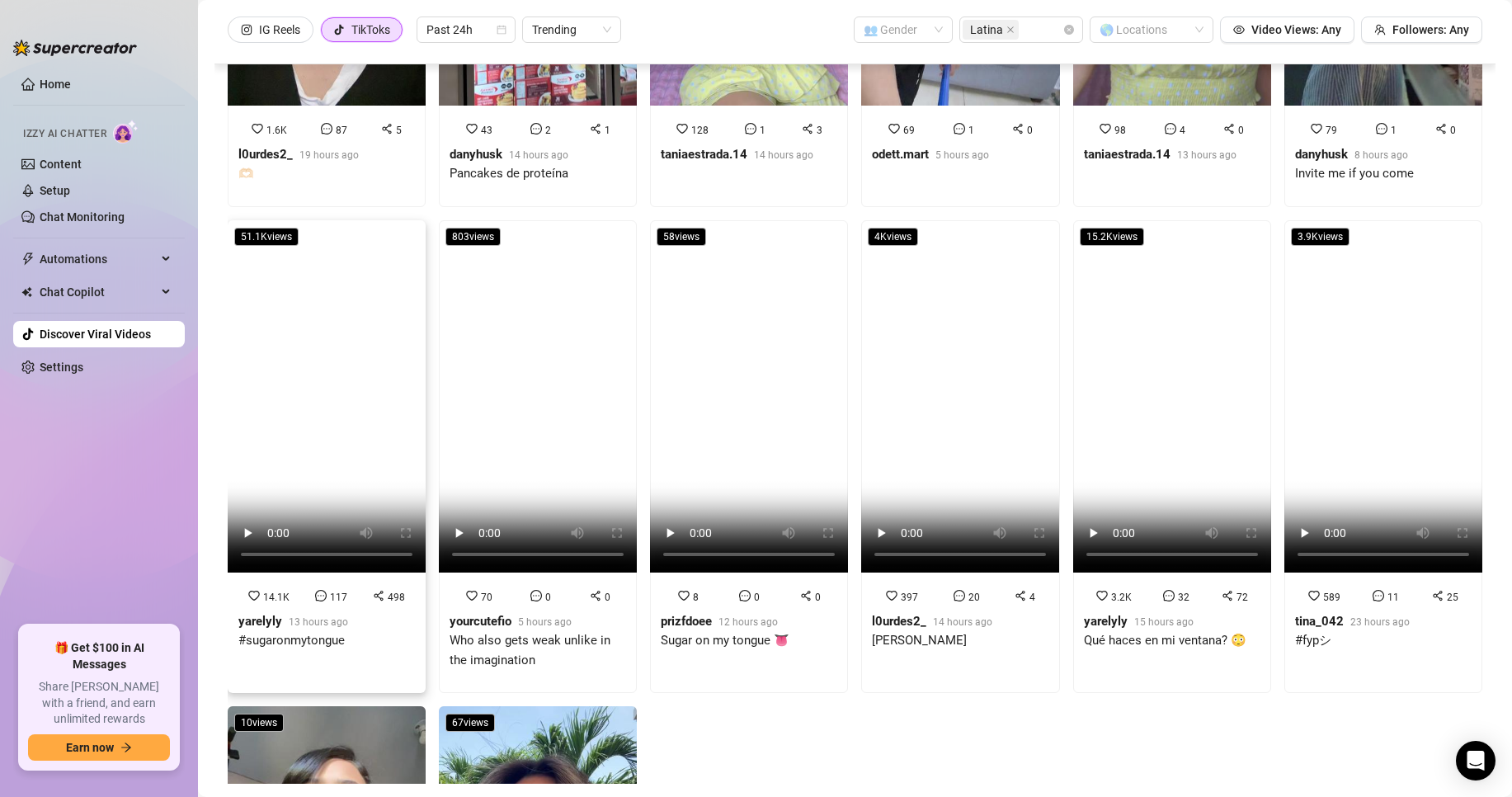
click at [295, 588] on div "14.1K 117 498 yarelyly 13 hours ago #sugaronmytongue" at bounding box center [326, 626] width 176 height 76
click at [535, 631] on div "Who also gets weak unlike in the imagination" at bounding box center [537, 651] width 176 height 39
click at [748, 617] on span "12 hours ago" at bounding box center [748, 622] width 60 height 12
click at [900, 588] on div "397 20 4 l0urdes2_ 14 hours ago [PERSON_NAME]" at bounding box center [960, 626] width 176 height 76
click at [1163, 590] on icon "message" at bounding box center [1169, 596] width 12 height 12
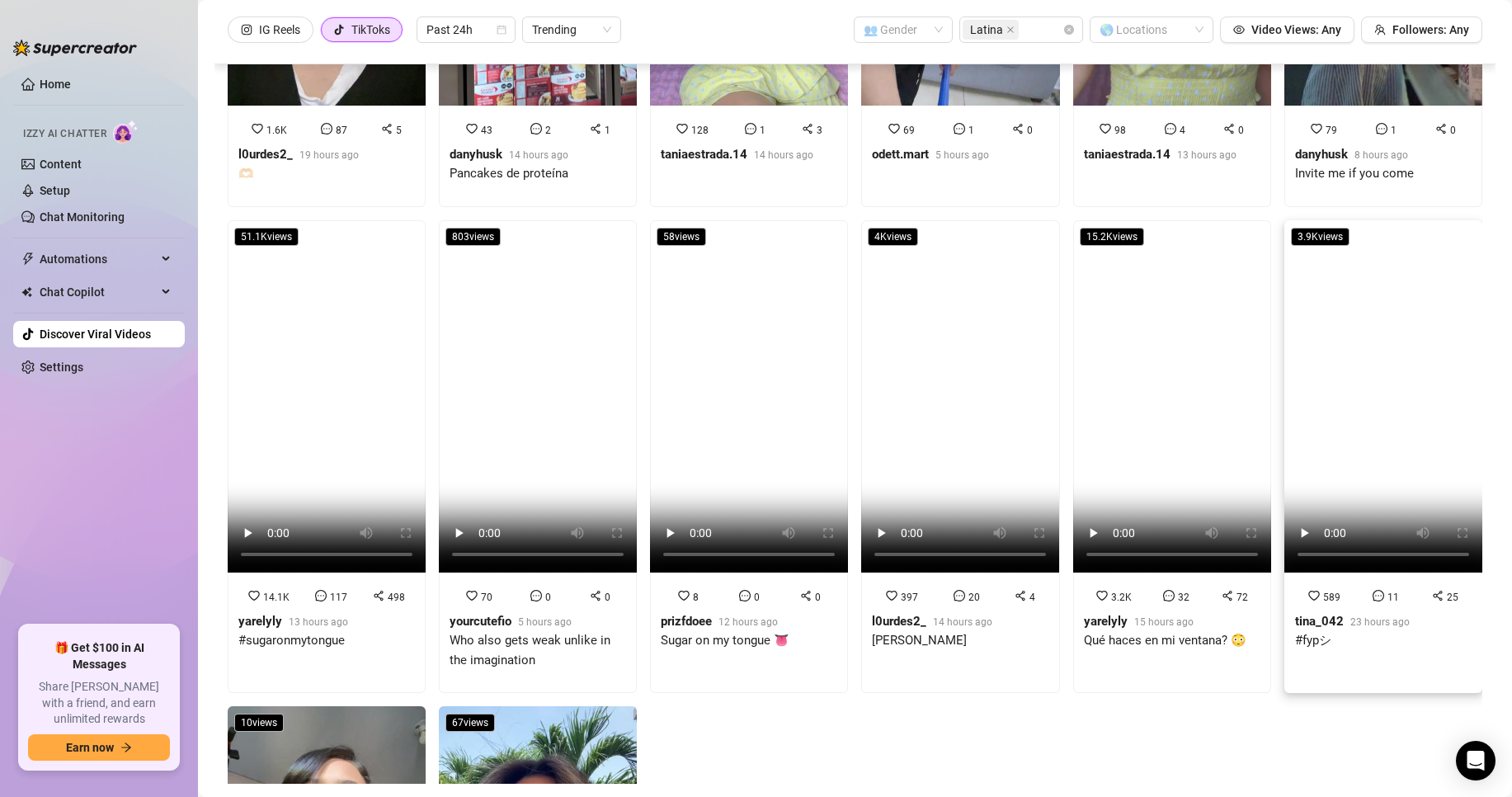
click at [1373, 588] on div at bounding box center [1379, 597] width 12 height 18
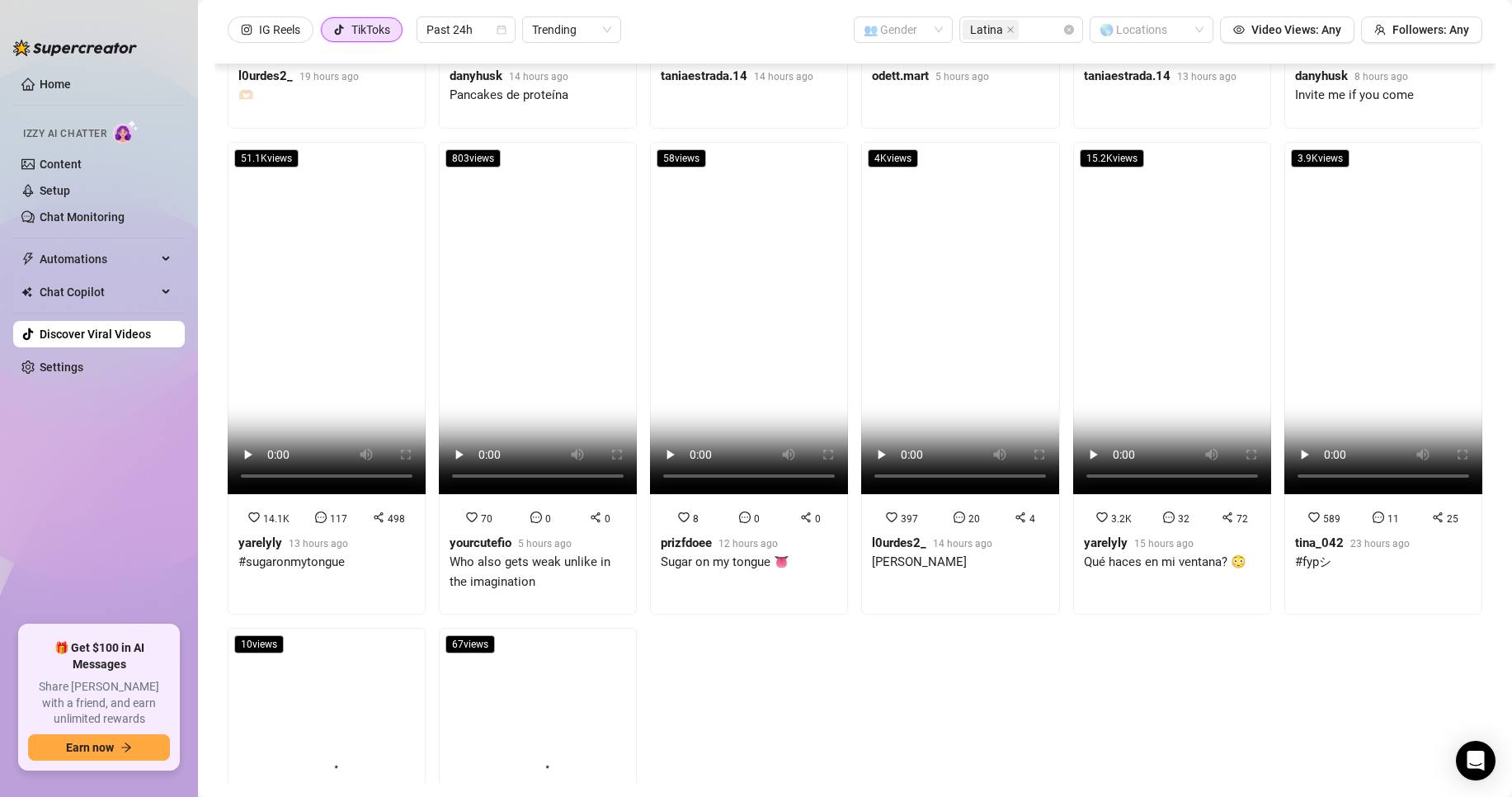
scroll to position [1141, 0]
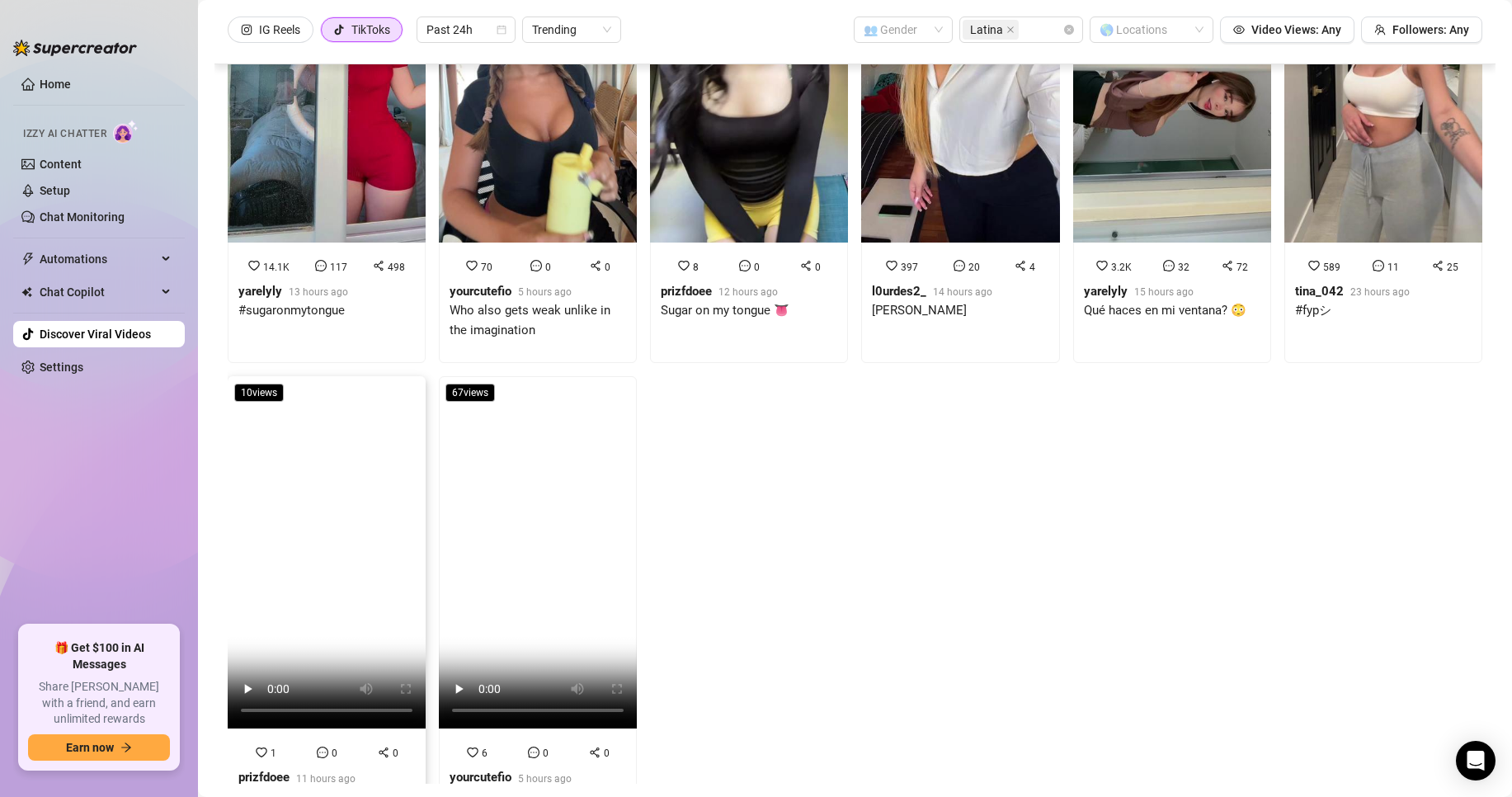
click at [255, 770] on strong "prizfdoee" at bounding box center [264, 777] width 51 height 15
click at [455, 770] on strong "yourcutefio" at bounding box center [480, 777] width 62 height 15
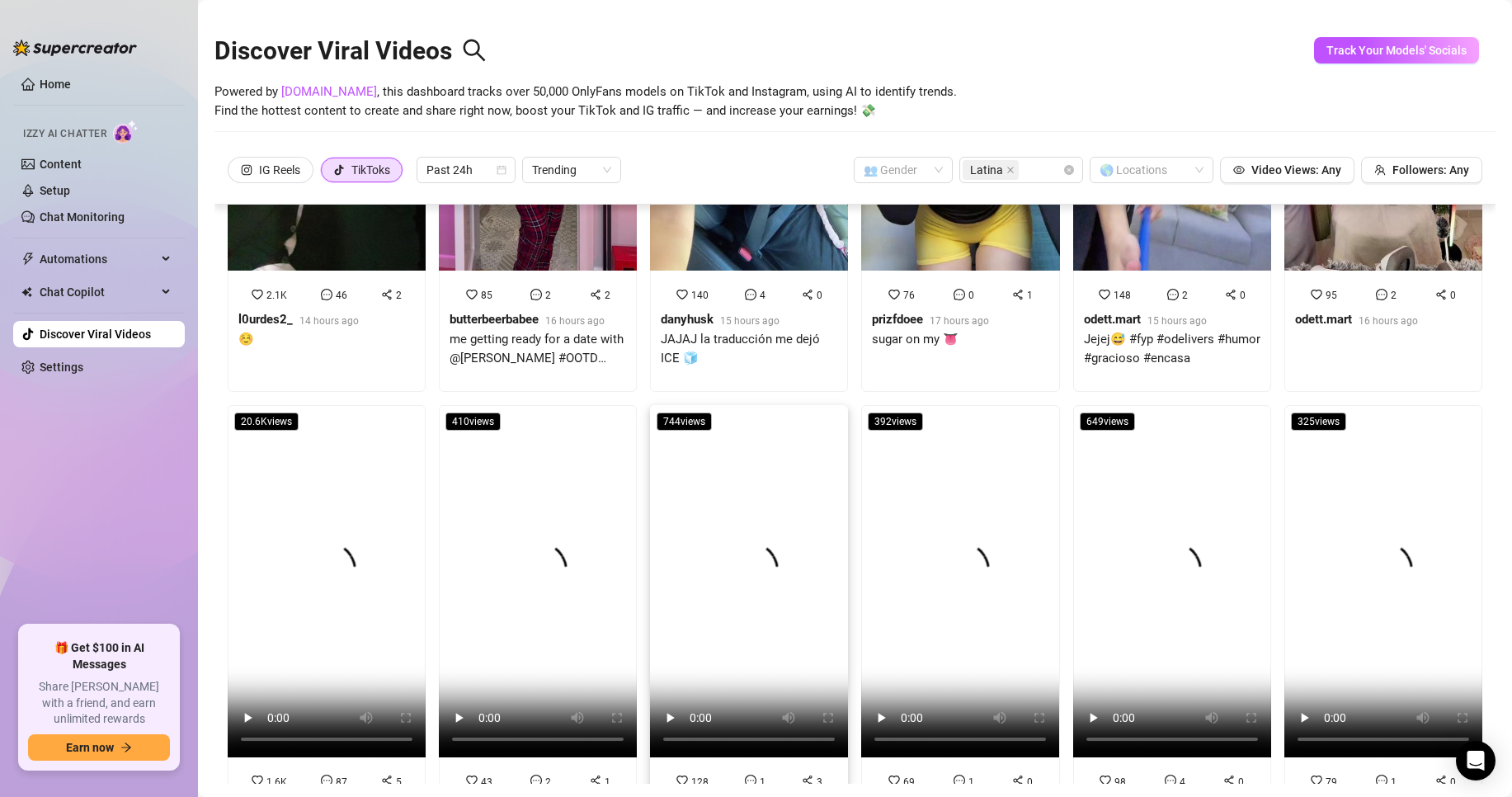
scroll to position [0, 0]
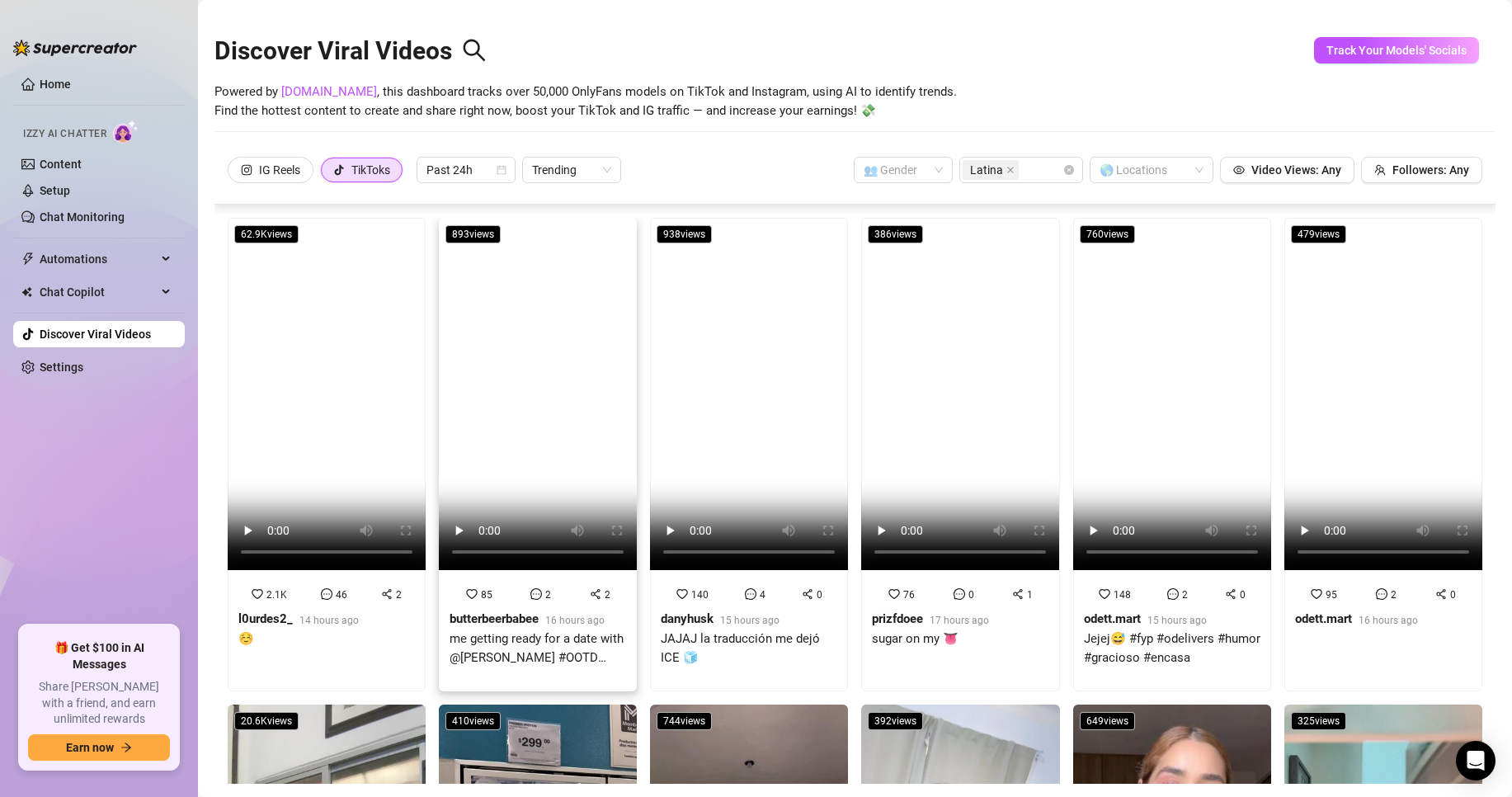
click at [469, 382] on video at bounding box center [537, 394] width 198 height 353
click at [934, 575] on div "76 0 1 prizfdoee 17 hours ago sugar on my 👅" at bounding box center [960, 623] width 196 height 96
